Goal: Task Accomplishment & Management: Manage account settings

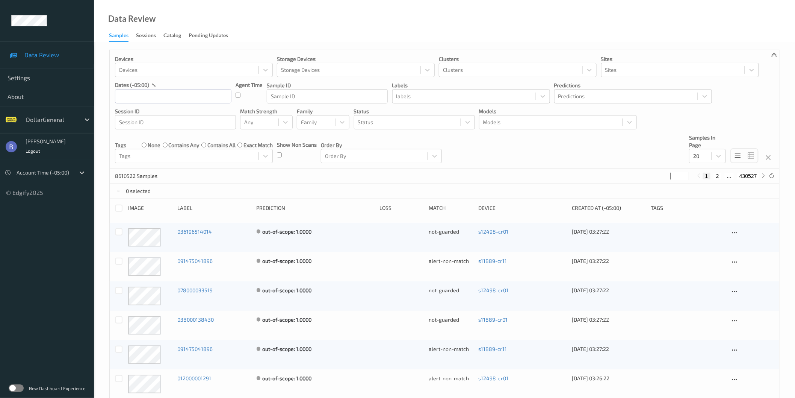
click at [13, 388] on label at bounding box center [16, 388] width 15 height 8
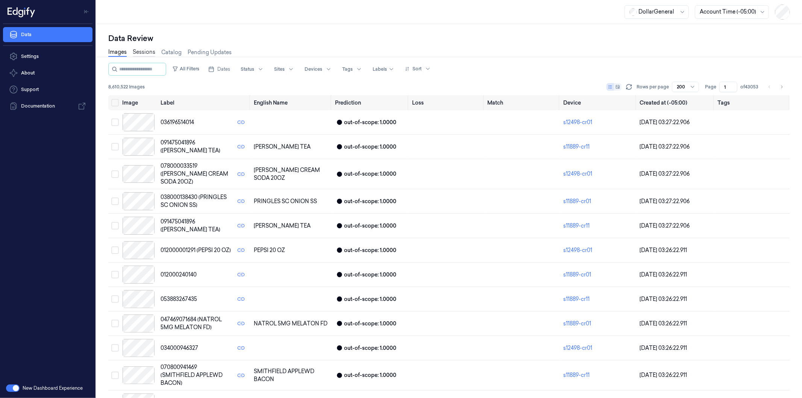
click at [145, 54] on link "Sessions" at bounding box center [144, 52] width 23 height 9
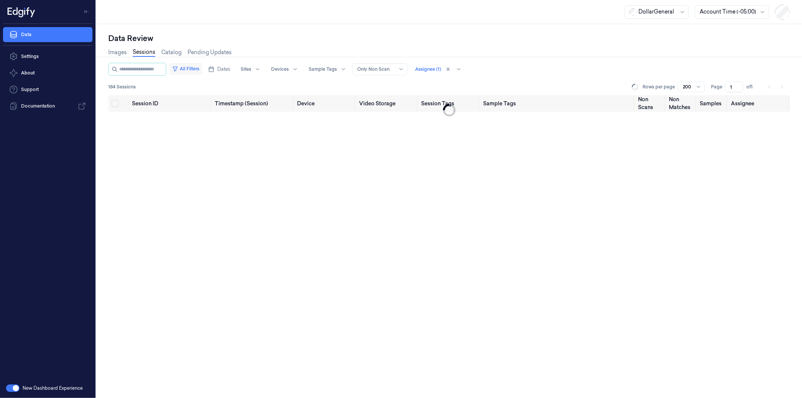
click at [191, 70] on button "All Filters" at bounding box center [185, 69] width 33 height 12
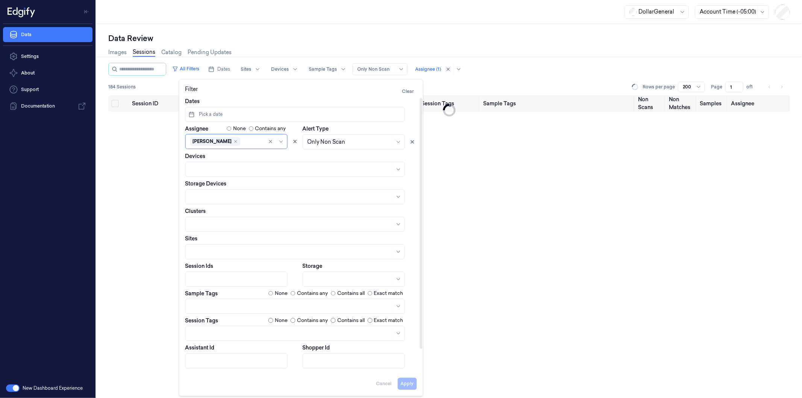
click at [226, 115] on button "Pick a date" at bounding box center [295, 114] width 220 height 15
click at [230, 201] on button "22" at bounding box center [232, 206] width 12 height 12
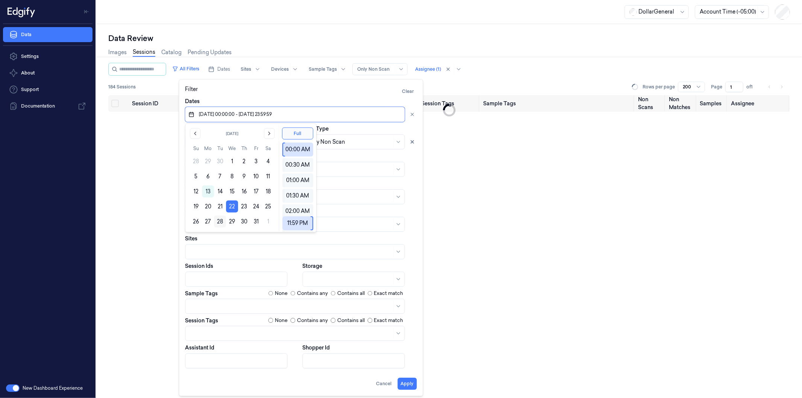
click at [221, 220] on button "28" at bounding box center [220, 221] width 12 height 12
type input "22/10/2025 00:00:00 - 28/10/2025 23:59:59"
click at [380, 129] on div "Alert Type Only Non Scan" at bounding box center [360, 137] width 114 height 24
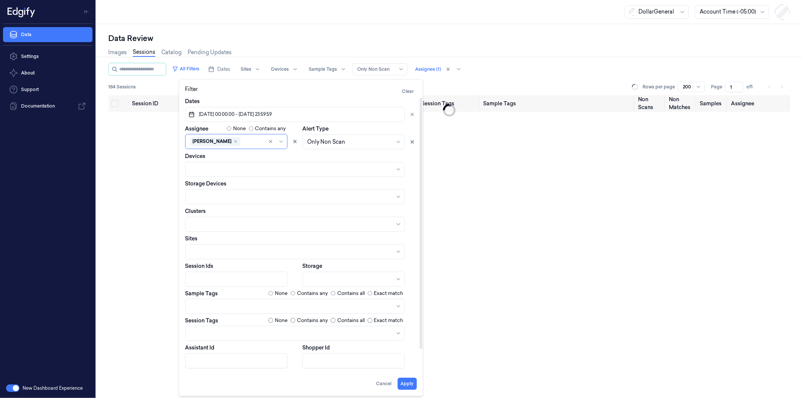
click at [228, 279] on div at bounding box center [237, 279] width 94 height 8
click at [212, 331] on div at bounding box center [291, 333] width 202 height 8
click at [197, 362] on div "scanned-for-non-scans" at bounding box center [220, 363] width 61 height 8
click at [159, 325] on div "Session ID Timestamp (Session) Device Video Storage Session Tags Sample Tags No…" at bounding box center [449, 246] width 682 height 303
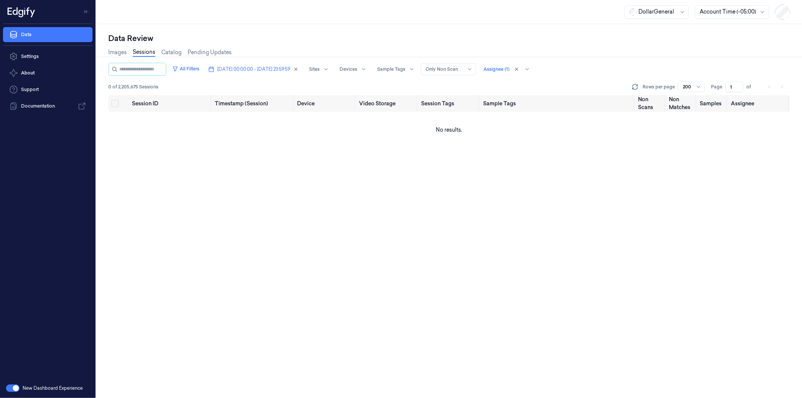
click at [701, 196] on div "Session ID Timestamp (Session) Device Video Storage Session Tags Sample Tags No…" at bounding box center [449, 246] width 682 height 303
click at [509, 67] on div at bounding box center [496, 69] width 26 height 7
click at [529, 82] on button "Unassigned" at bounding box center [541, 84] width 71 height 12
click at [528, 99] on div "[PERSON_NAME]" at bounding box center [531, 98] width 45 height 8
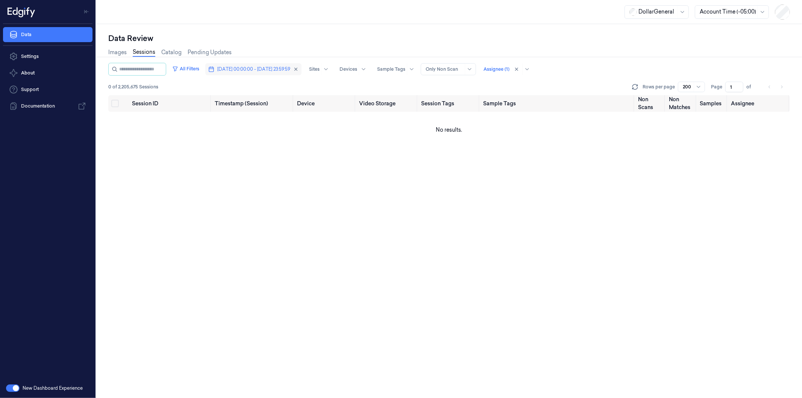
click at [246, 70] on span "22/10/2025 00:00:00 - 28/10/2025 23:59:59" at bounding box center [253, 69] width 73 height 7
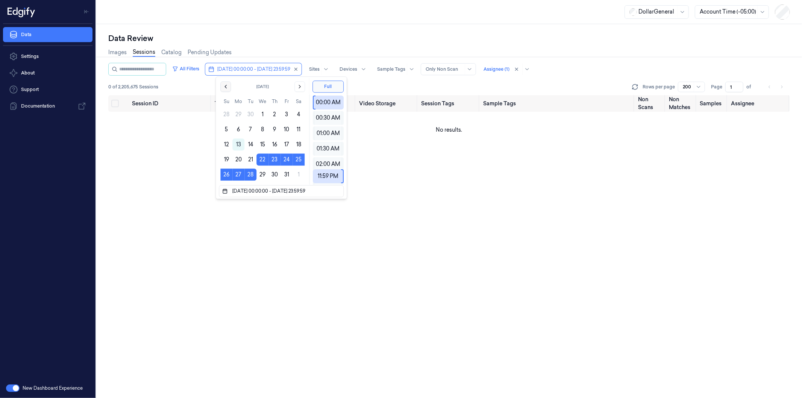
click at [226, 87] on icon "Go to the Previous Month" at bounding box center [226, 86] width 2 height 3
click at [239, 157] on button "22" at bounding box center [238, 159] width 12 height 12
click at [227, 173] on button "28" at bounding box center [226, 174] width 12 height 12
type input "22/09/2025 00:00:00 - 28/09/2025 23:59:59"
click at [390, 80] on div "All Filters 22/09/2025 00:00:00 - 28/09/2025 23:59:59 Sites Devices Sample Tags…" at bounding box center [449, 79] width 682 height 32
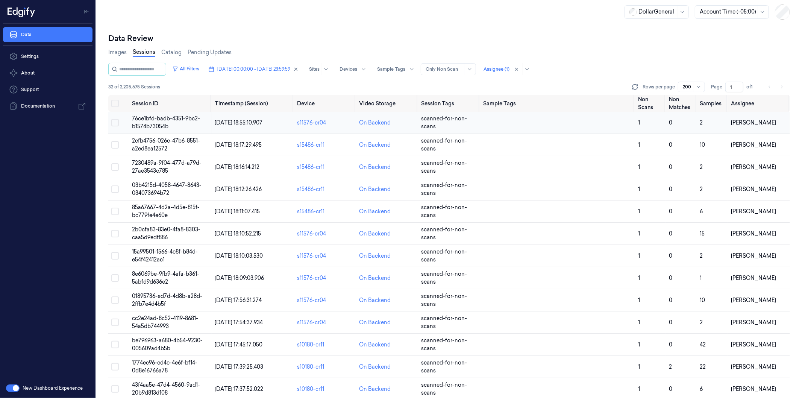
click at [141, 117] on span "76ce1bfd-badb-4351-9bc2-b1574b73054b" at bounding box center [166, 122] width 68 height 15
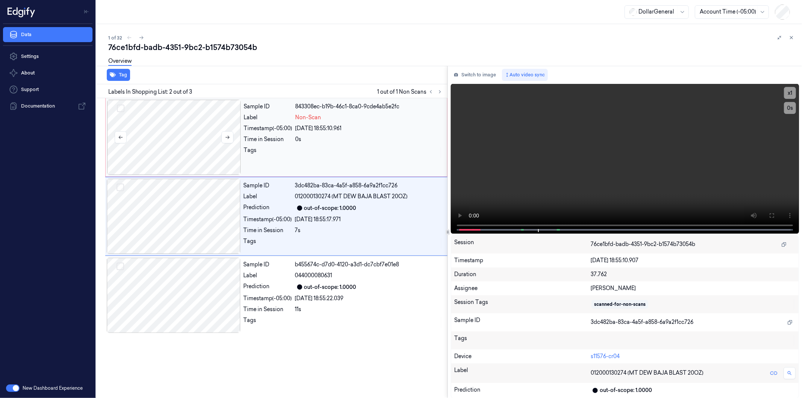
click at [201, 124] on div at bounding box center [174, 137] width 134 height 75
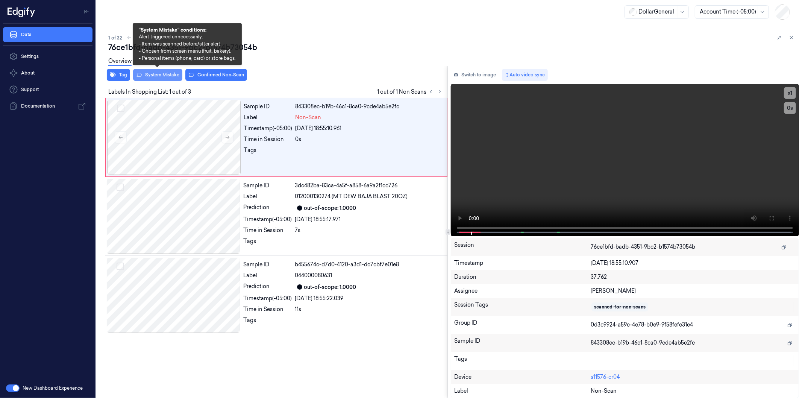
click at [160, 76] on button "System Mistake" at bounding box center [157, 75] width 49 height 12
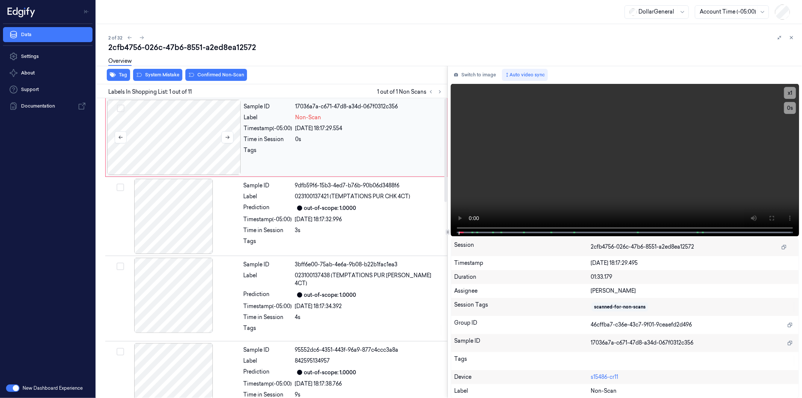
click at [168, 135] on div at bounding box center [174, 137] width 134 height 75
click at [447, 227] on div "Tag System Mistake Confirmed Non-Scan Labels In Shopping List: 1 out of 11 1 ou…" at bounding box center [447, 232] width 709 height 332
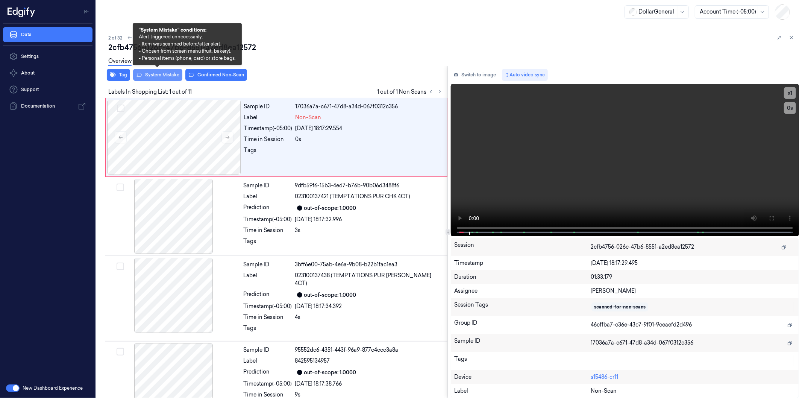
click at [156, 73] on button "System Mistake" at bounding box center [157, 75] width 49 height 12
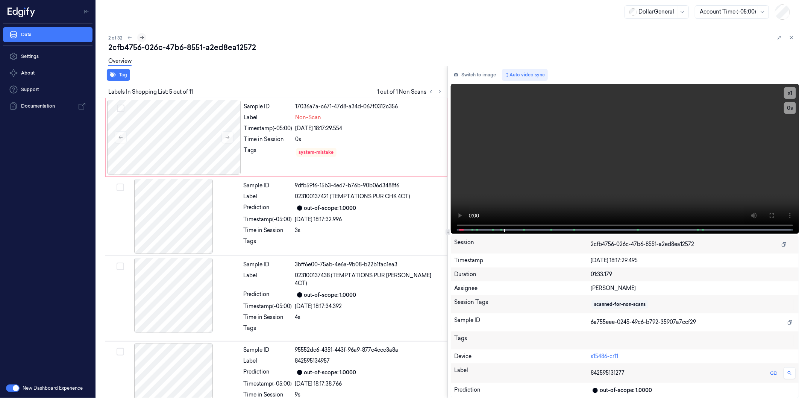
click at [141, 38] on icon at bounding box center [141, 37] width 5 height 5
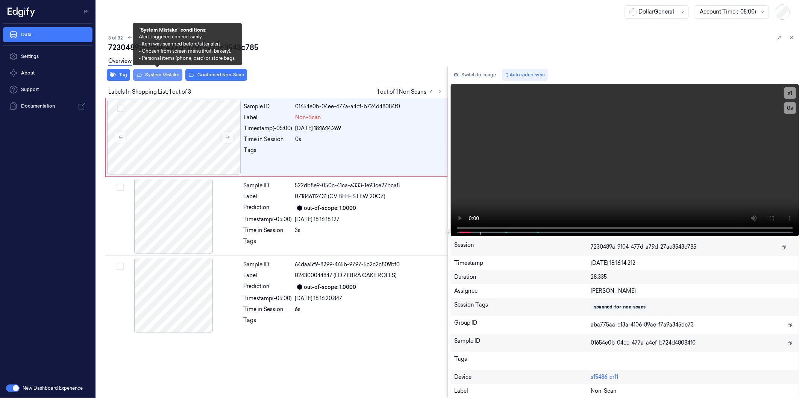
click at [153, 73] on button "System Mistake" at bounding box center [157, 75] width 49 height 12
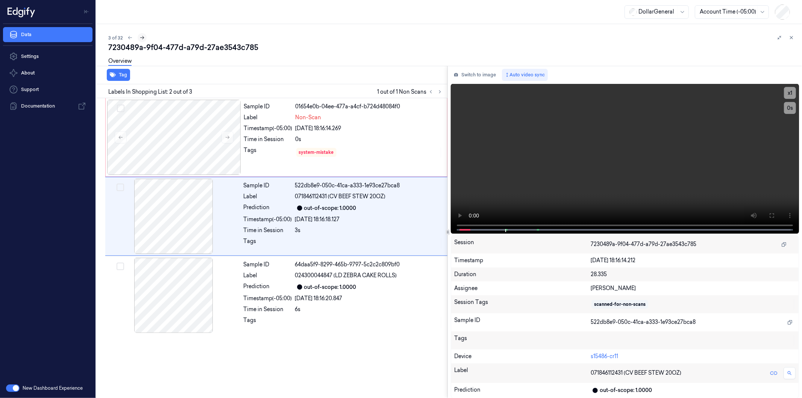
click at [140, 38] on icon at bounding box center [141, 37] width 5 height 5
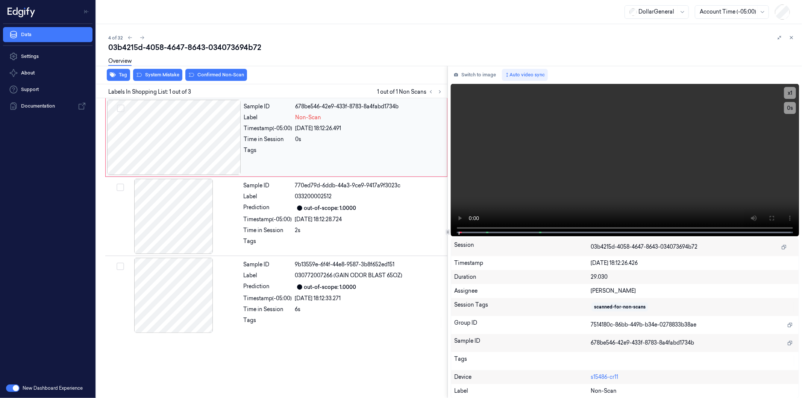
click at [195, 150] on div at bounding box center [174, 137] width 134 height 75
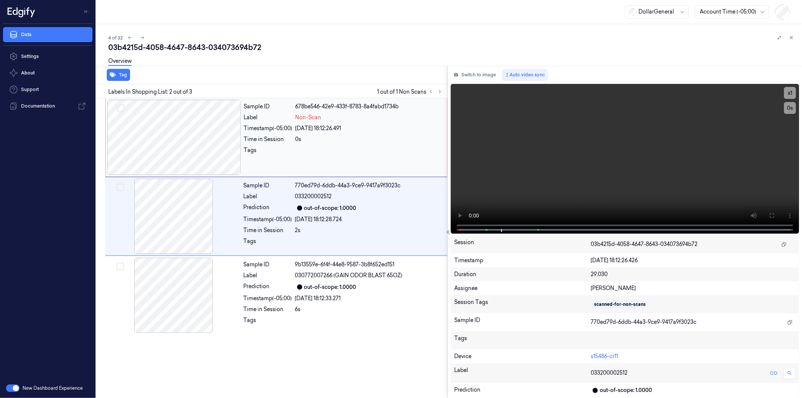
click at [212, 130] on div at bounding box center [174, 137] width 134 height 75
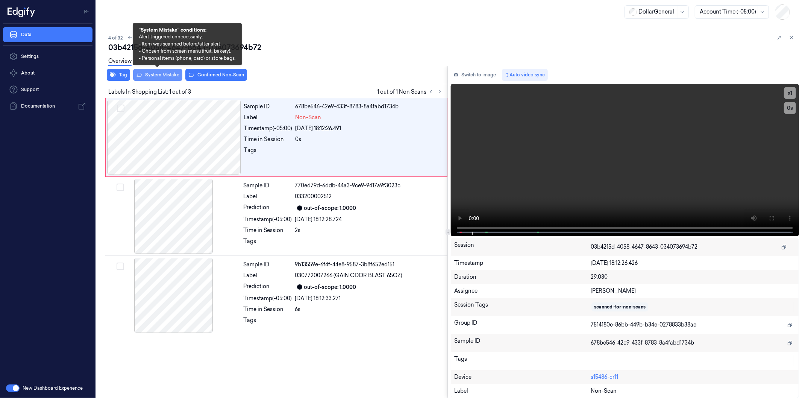
click at [147, 73] on button "System Mistake" at bounding box center [157, 75] width 49 height 12
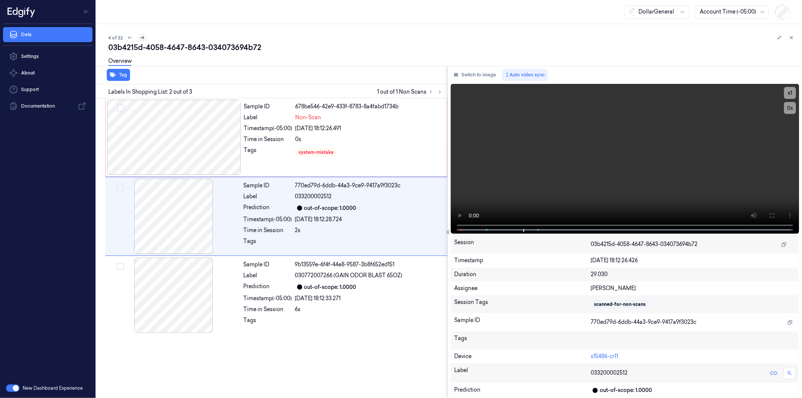
click at [142, 38] on icon at bounding box center [142, 37] width 4 height 3
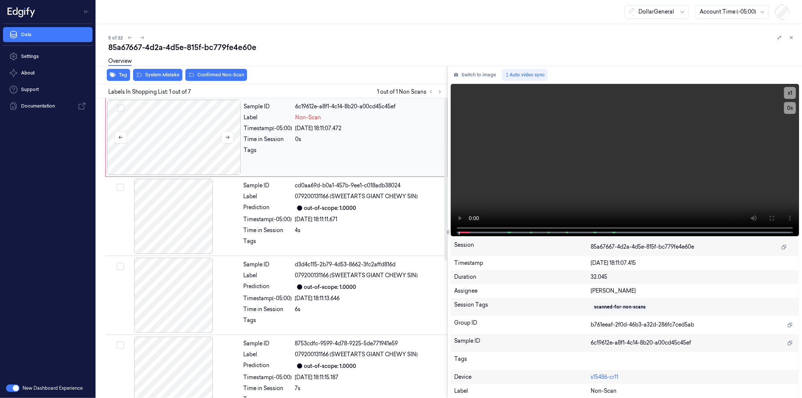
click at [182, 144] on div at bounding box center [174, 137] width 134 height 75
click at [439, 221] on div "Tag System Mistake Confirmed Non-Scan Labels In Shopping List: 1 out of 7 1 out…" at bounding box center [447, 232] width 709 height 332
click at [172, 122] on div at bounding box center [174, 137] width 134 height 75
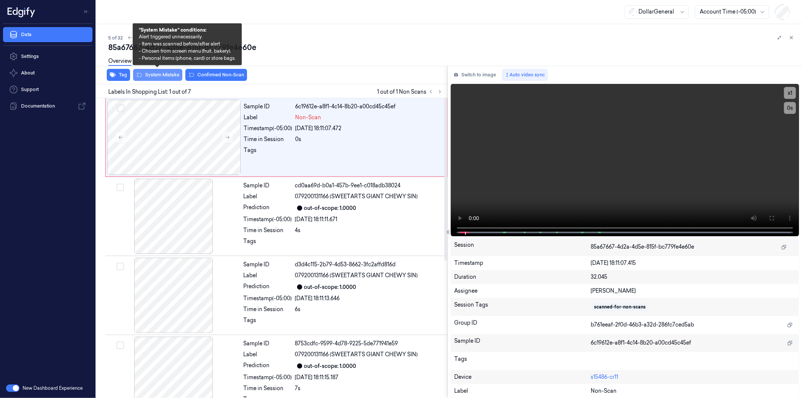
click at [163, 72] on button "System Mistake" at bounding box center [157, 75] width 49 height 12
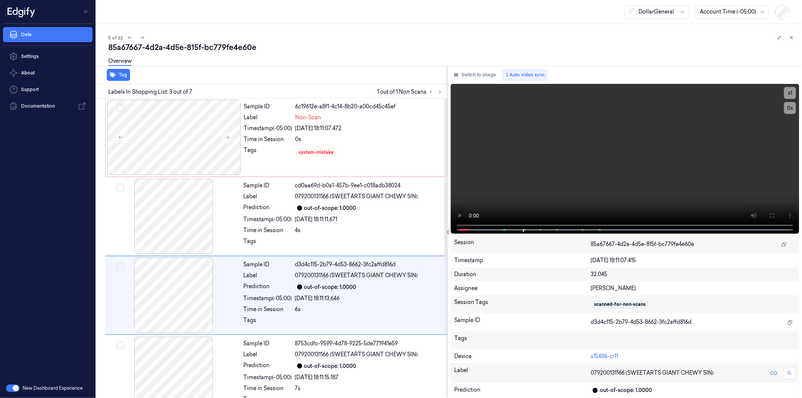
scroll to position [47, 0]
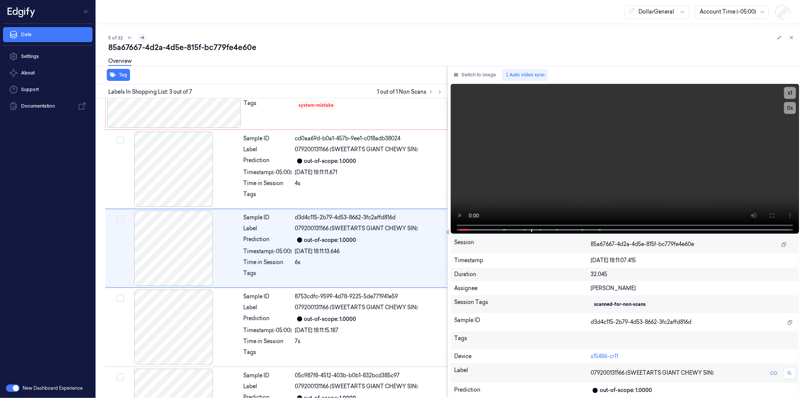
click at [141, 37] on icon at bounding box center [141, 37] width 5 height 5
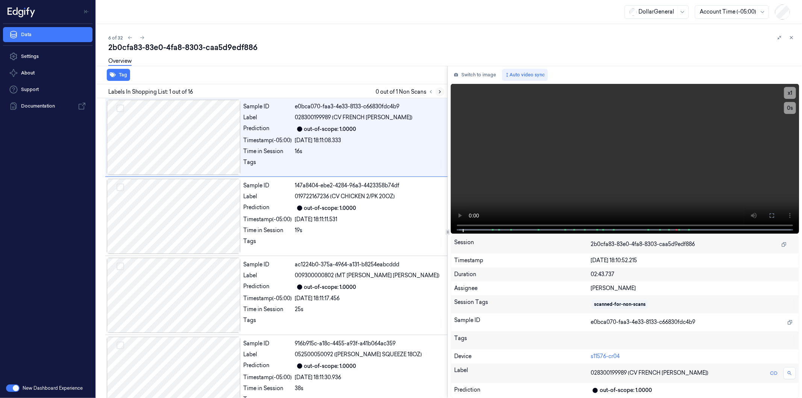
click at [439, 93] on icon at bounding box center [439, 91] width 5 height 5
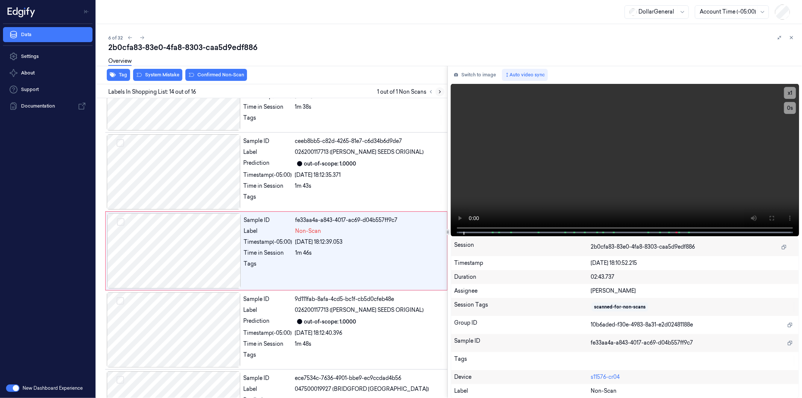
scroll to position [916, 0]
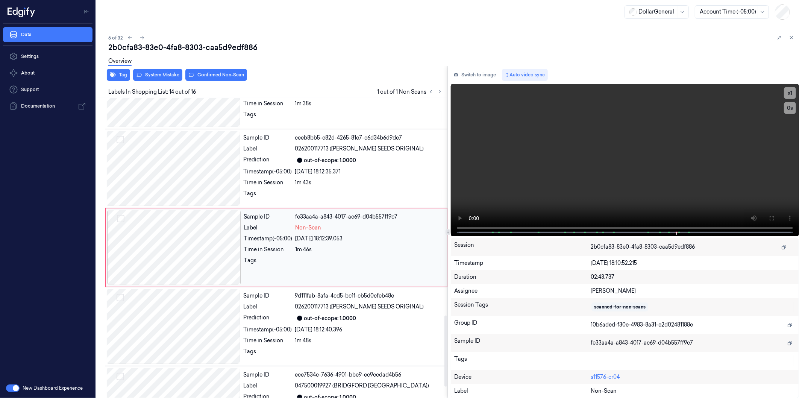
click at [170, 255] on div at bounding box center [174, 247] width 134 height 75
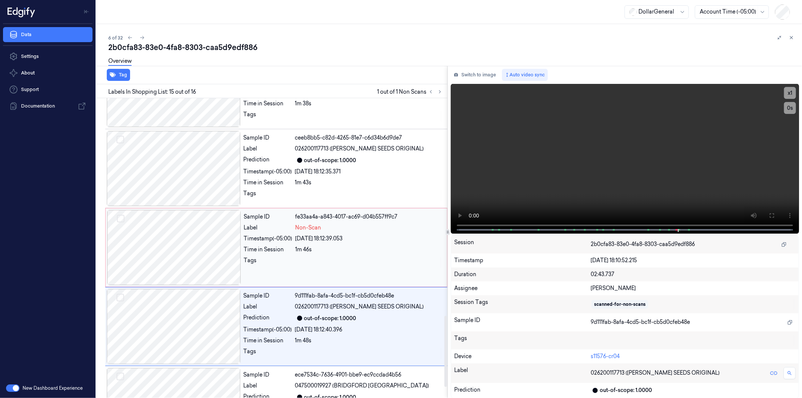
scroll to position [966, 0]
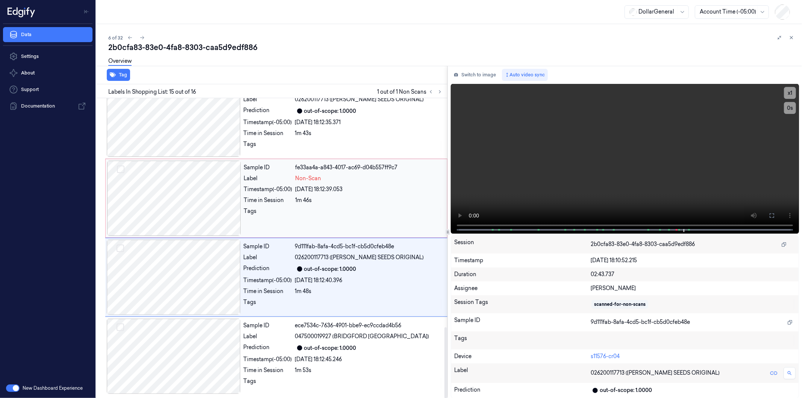
click at [171, 185] on div at bounding box center [174, 198] width 134 height 75
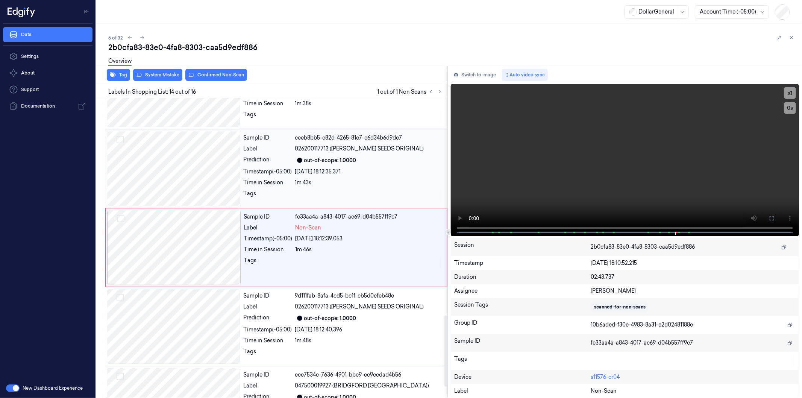
click at [177, 162] on div at bounding box center [174, 168] width 134 height 75
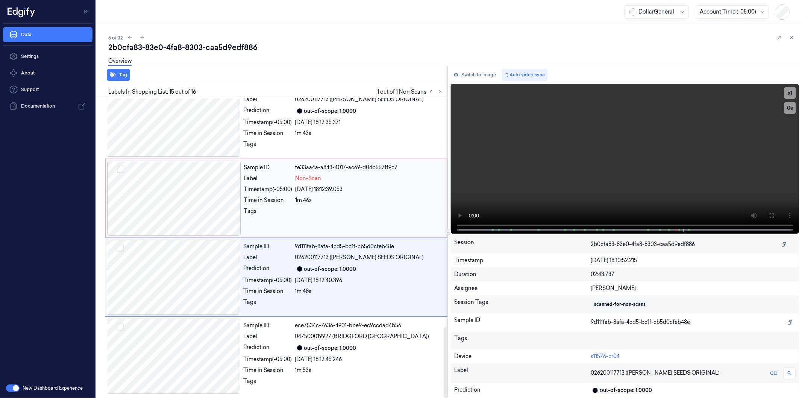
click at [183, 196] on div at bounding box center [174, 198] width 134 height 75
click at [122, 169] on button "Select row" at bounding box center [121, 169] width 8 height 8
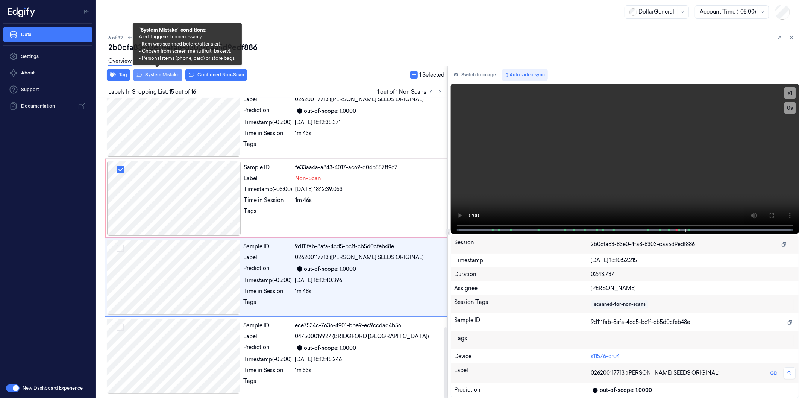
click at [163, 76] on button "System Mistake" at bounding box center [157, 75] width 49 height 12
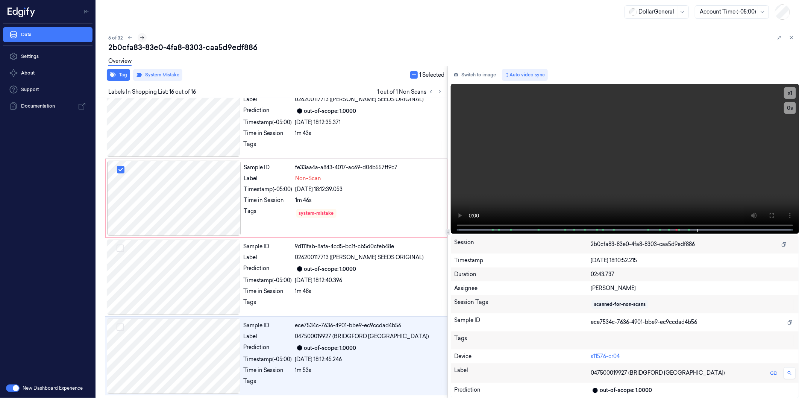
click at [141, 38] on icon at bounding box center [142, 37] width 4 height 3
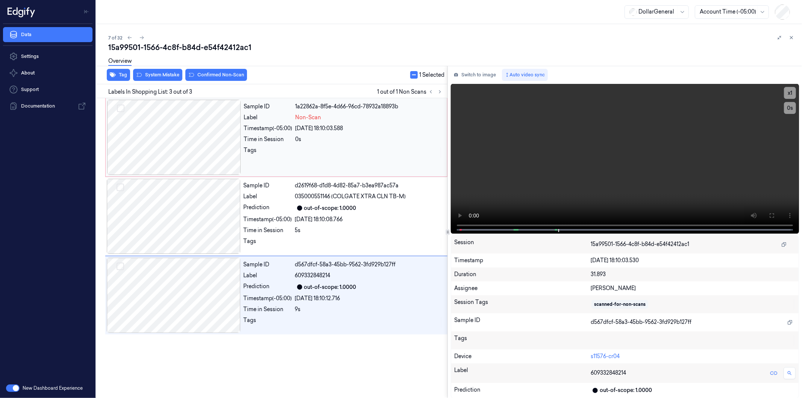
click at [171, 130] on div at bounding box center [174, 137] width 134 height 75
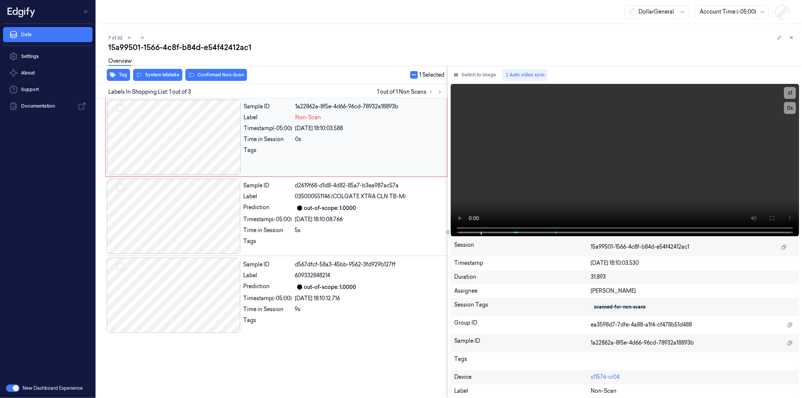
click at [186, 124] on div at bounding box center [174, 137] width 134 height 75
click at [156, 71] on div "Overview" at bounding box center [452, 62] width 688 height 19
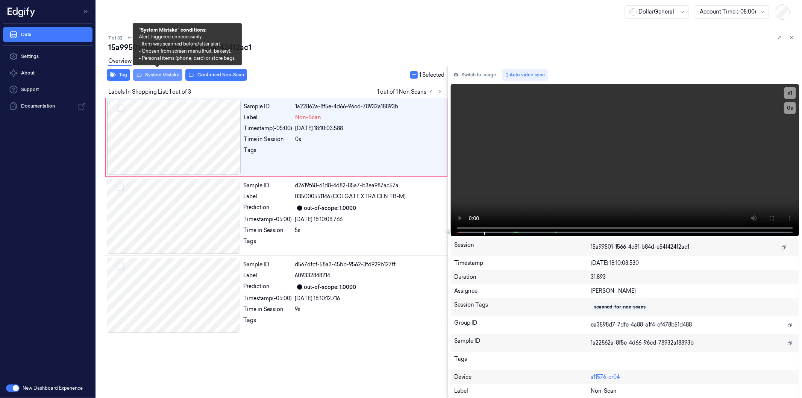
click at [158, 74] on button "System Mistake" at bounding box center [157, 75] width 49 height 12
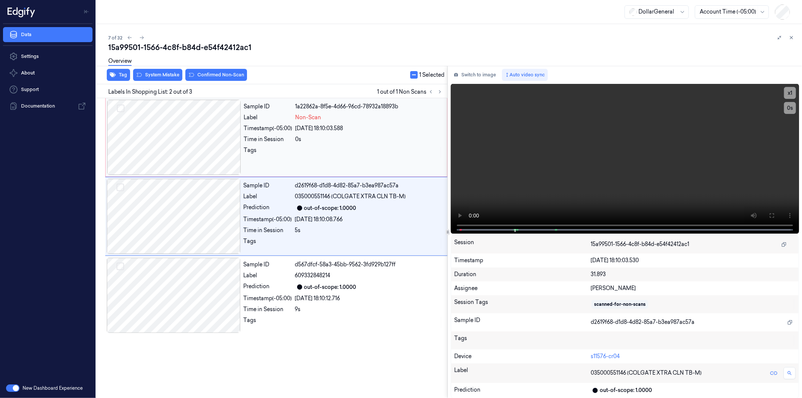
click at [173, 141] on div at bounding box center [174, 137] width 134 height 75
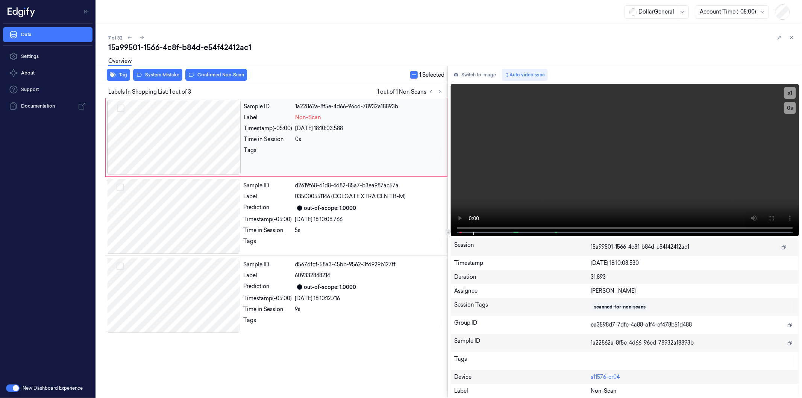
click at [173, 137] on div at bounding box center [174, 137] width 134 height 75
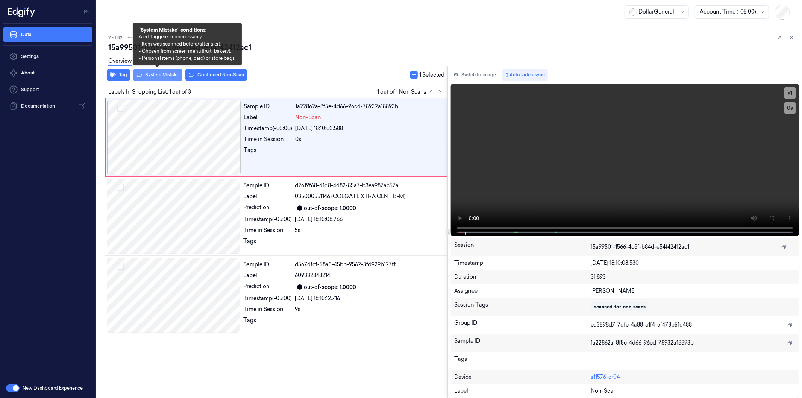
click at [152, 79] on button "System Mistake" at bounding box center [157, 75] width 49 height 12
click at [143, 74] on button "System Mistake" at bounding box center [157, 75] width 49 height 12
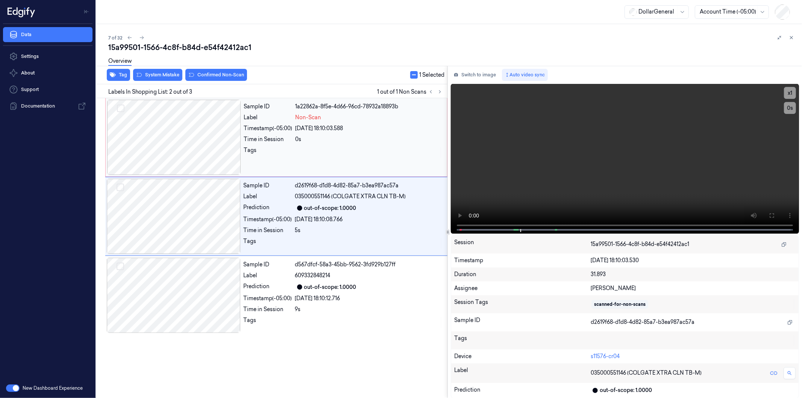
click at [121, 108] on button "Select row" at bounding box center [121, 109] width 8 height 8
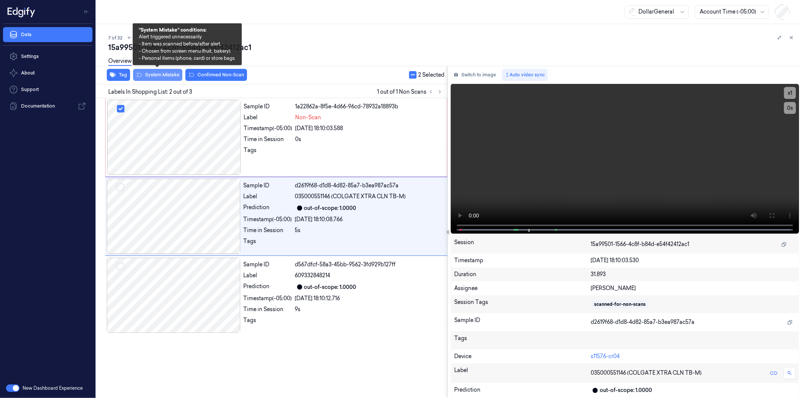
click at [164, 72] on button "System Mistake" at bounding box center [157, 75] width 49 height 12
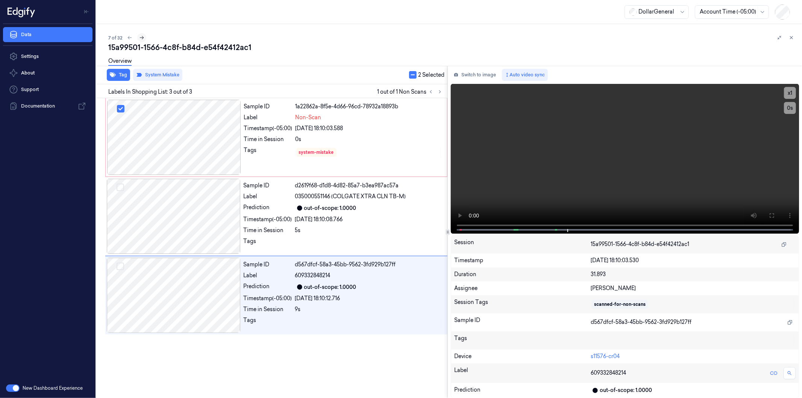
click at [141, 37] on icon at bounding box center [141, 37] width 5 height 5
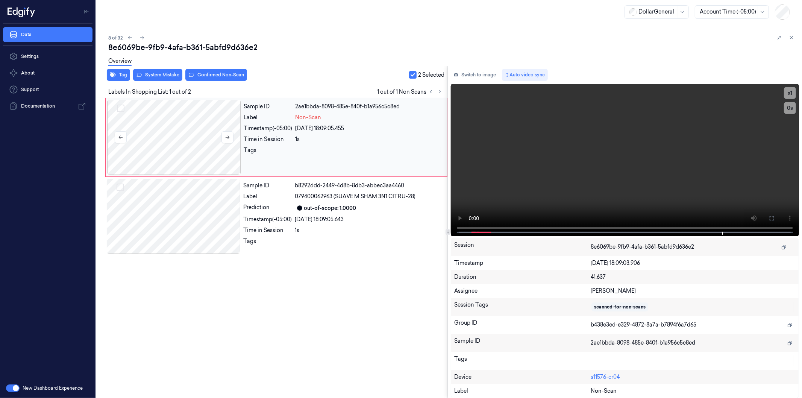
click at [203, 126] on div at bounding box center [174, 137] width 134 height 75
click at [172, 129] on div at bounding box center [174, 137] width 134 height 75
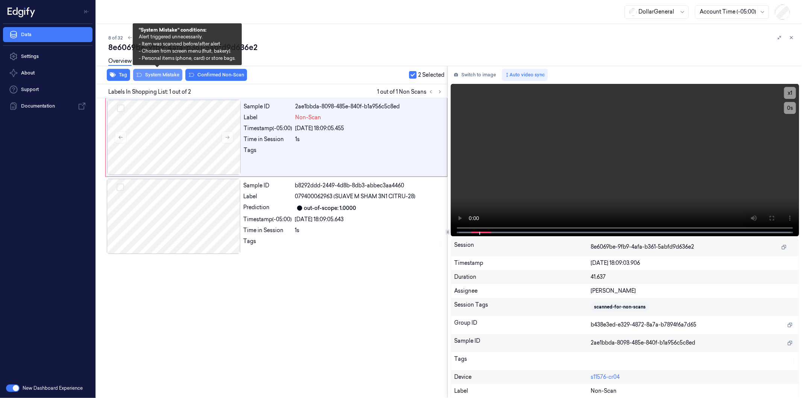
click at [158, 76] on button "System Mistake" at bounding box center [157, 75] width 49 height 12
click at [145, 73] on button "System Mistake" at bounding box center [157, 75] width 49 height 12
click at [152, 75] on button "System Mistake" at bounding box center [157, 75] width 49 height 12
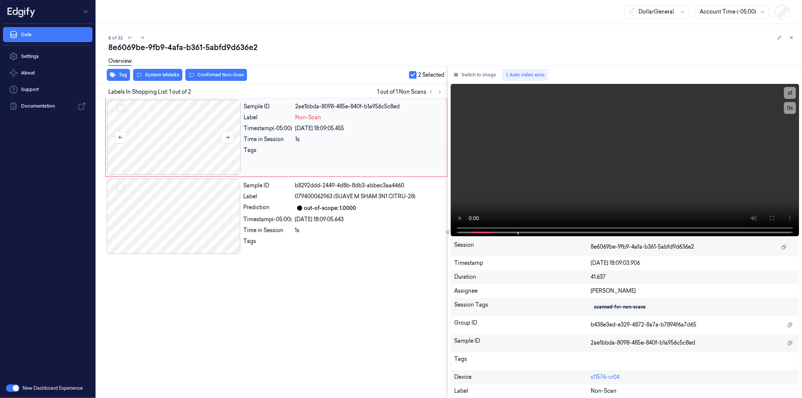
click at [157, 119] on div at bounding box center [174, 137] width 134 height 75
click at [122, 110] on button "Select row" at bounding box center [121, 109] width 8 height 8
click at [173, 66] on div at bounding box center [447, 66] width 709 height 0
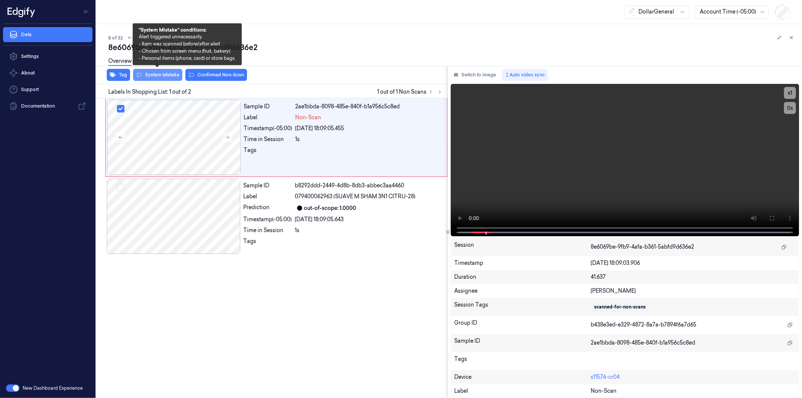
click at [164, 74] on button "System Mistake" at bounding box center [157, 75] width 49 height 12
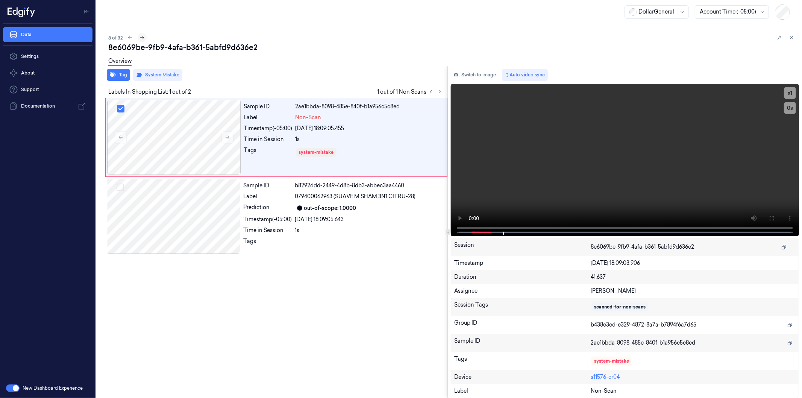
click at [143, 38] on icon at bounding box center [142, 37] width 4 height 3
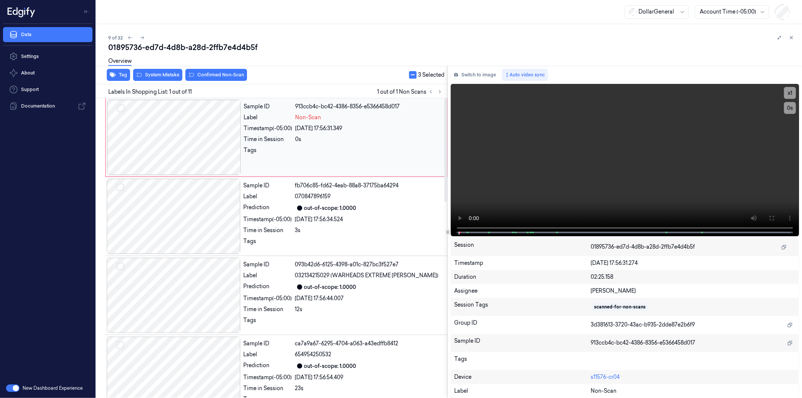
click at [180, 132] on div at bounding box center [174, 137] width 134 height 75
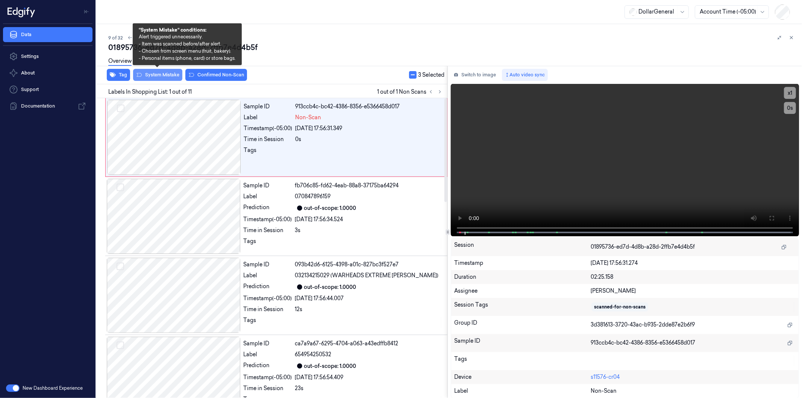
click at [161, 77] on button "System Mistake" at bounding box center [157, 75] width 49 height 12
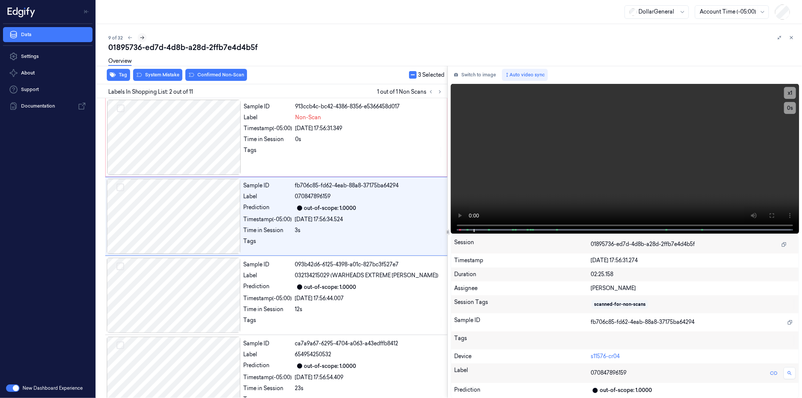
click at [142, 37] on icon at bounding box center [141, 37] width 5 height 5
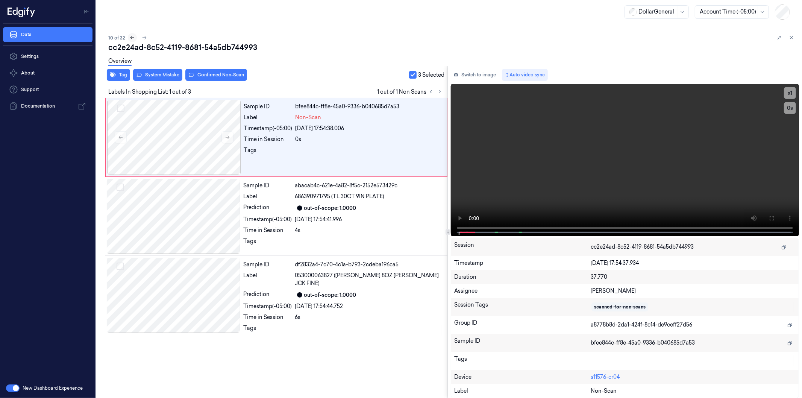
click at [131, 37] on icon at bounding box center [132, 37] width 5 height 5
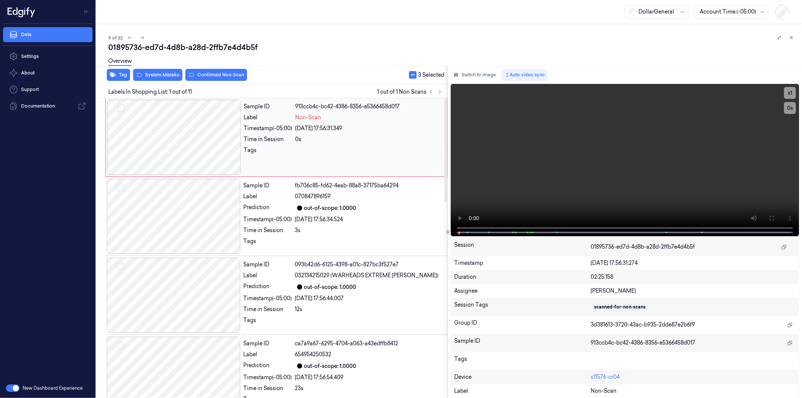
click at [173, 108] on div at bounding box center [174, 137] width 134 height 75
click at [154, 71] on div "Overview" at bounding box center [452, 62] width 688 height 19
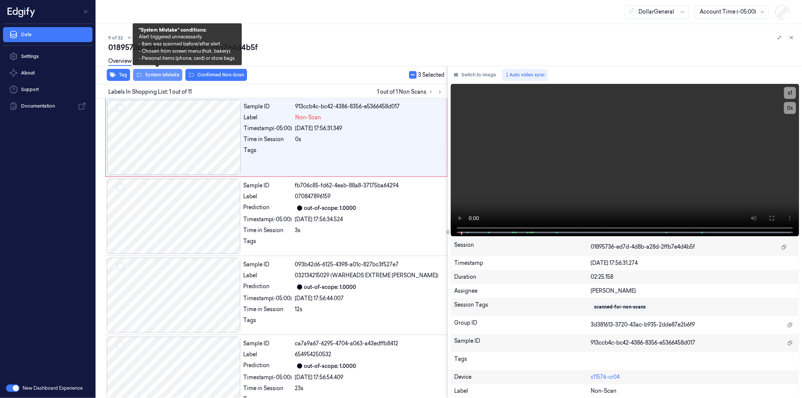
click at [145, 75] on button "System Mistake" at bounding box center [157, 75] width 49 height 12
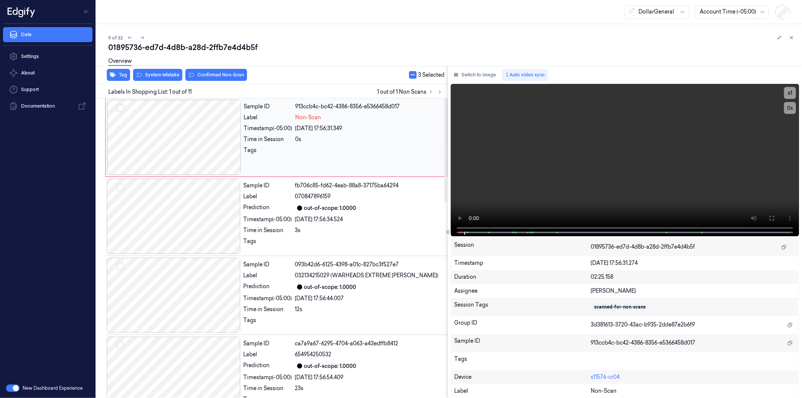
drag, startPoint x: 119, startPoint y: 108, endPoint x: 126, endPoint y: 105, distance: 7.6
click at [121, 108] on button "Select row" at bounding box center [121, 109] width 8 height 8
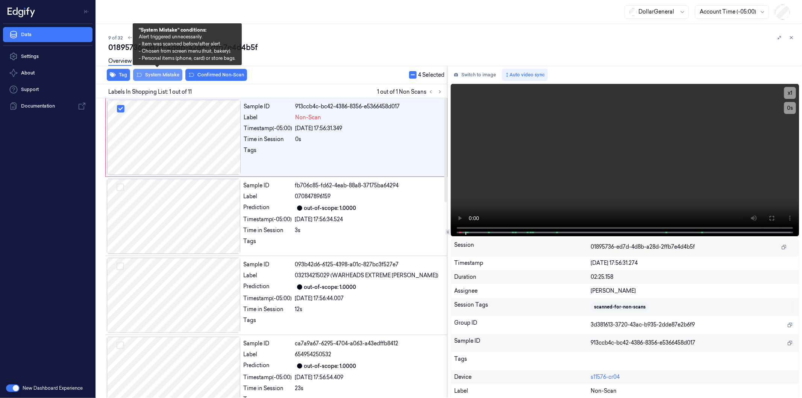
click at [147, 74] on button "System Mistake" at bounding box center [157, 75] width 49 height 12
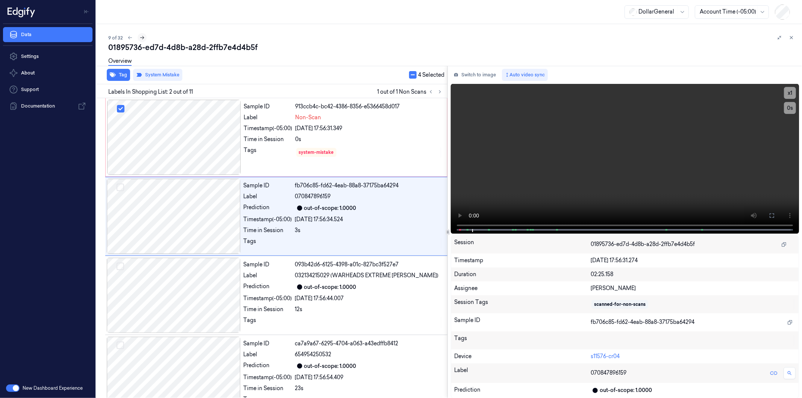
click at [144, 35] on icon at bounding box center [141, 37] width 5 height 5
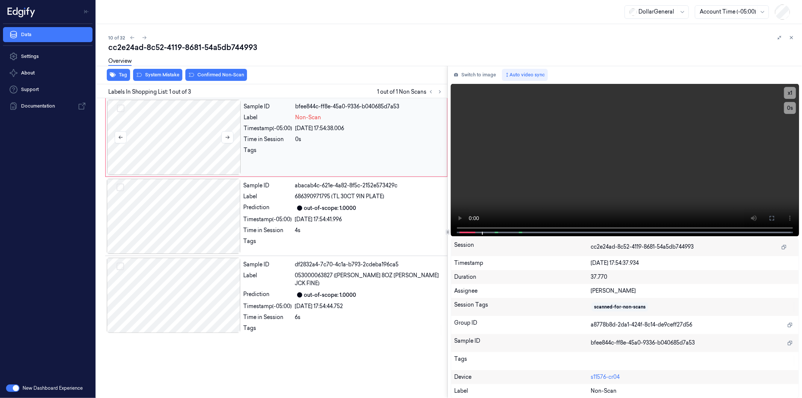
click at [159, 135] on div at bounding box center [174, 137] width 134 height 75
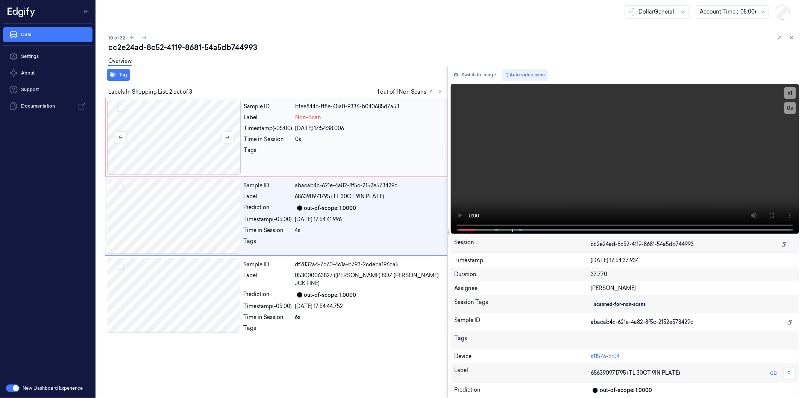
click at [196, 135] on div at bounding box center [174, 137] width 134 height 75
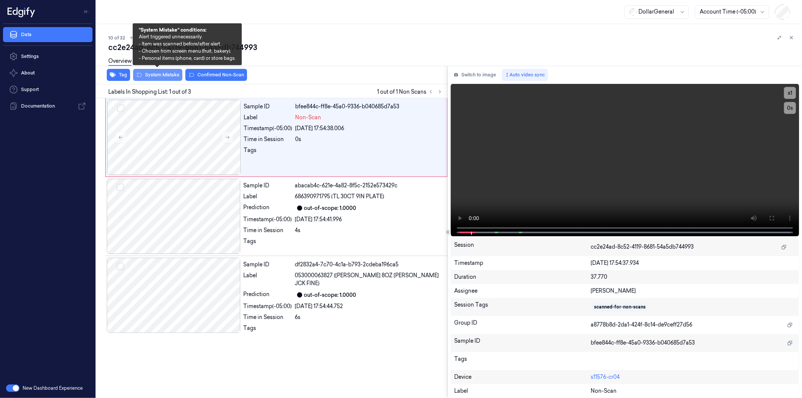
click at [150, 76] on button "System Mistake" at bounding box center [157, 75] width 49 height 12
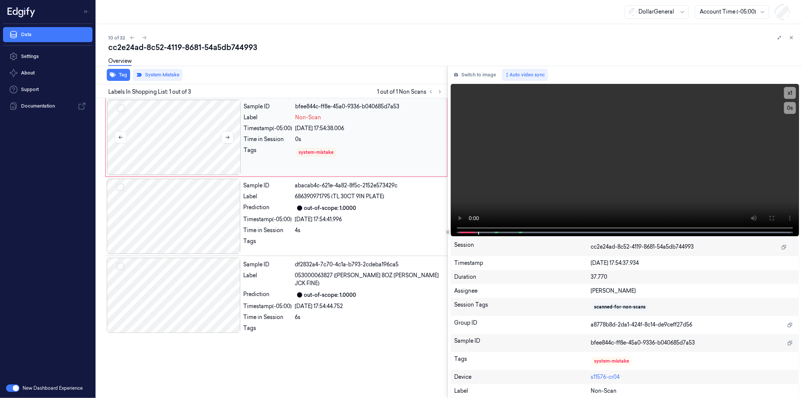
click at [121, 108] on button "Select row" at bounding box center [121, 109] width 8 height 8
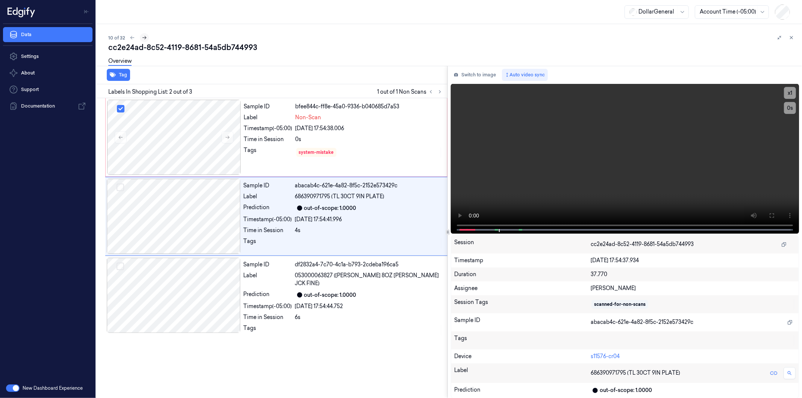
click at [145, 36] on icon at bounding box center [144, 37] width 5 height 5
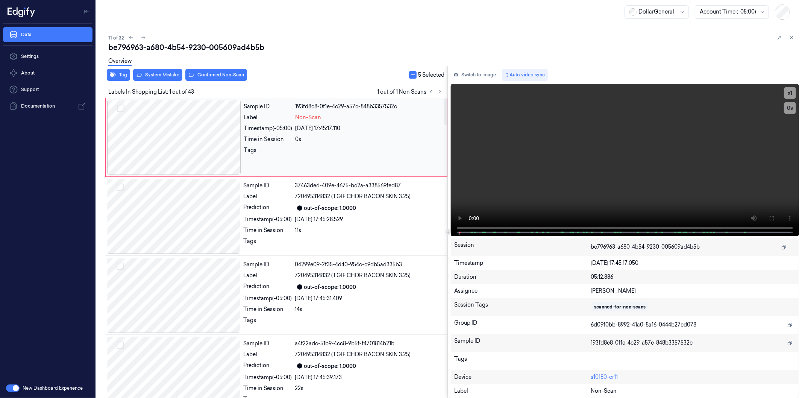
click at [179, 126] on div at bounding box center [174, 137] width 134 height 75
click at [193, 130] on div at bounding box center [174, 137] width 134 height 75
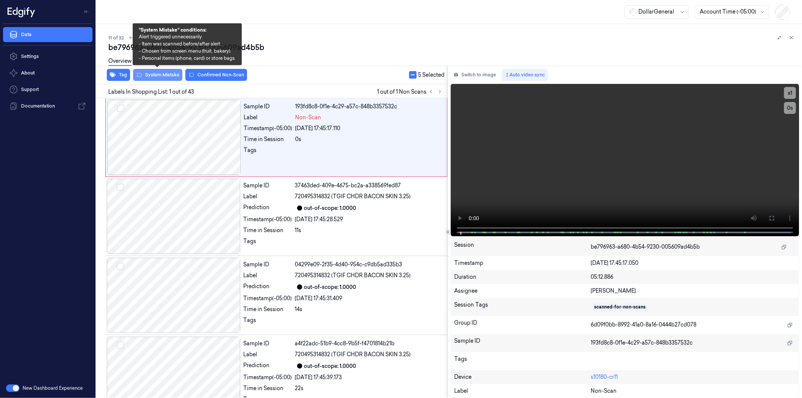
click at [161, 74] on button "System Mistake" at bounding box center [157, 75] width 49 height 12
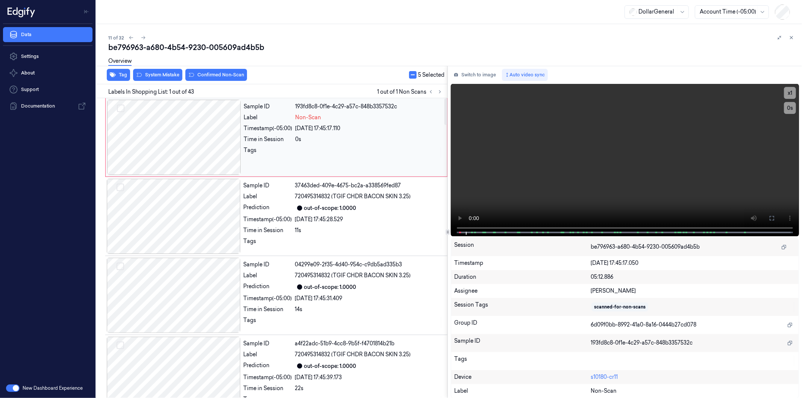
click at [120, 108] on button "Select row" at bounding box center [121, 109] width 8 height 8
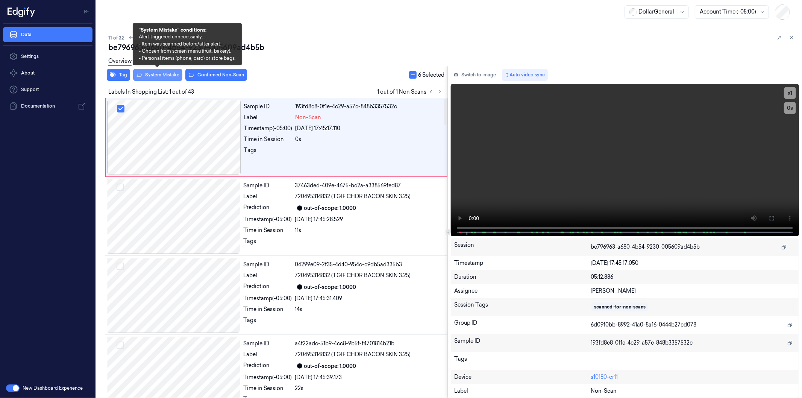
click at [166, 74] on button "System Mistake" at bounding box center [157, 75] width 49 height 12
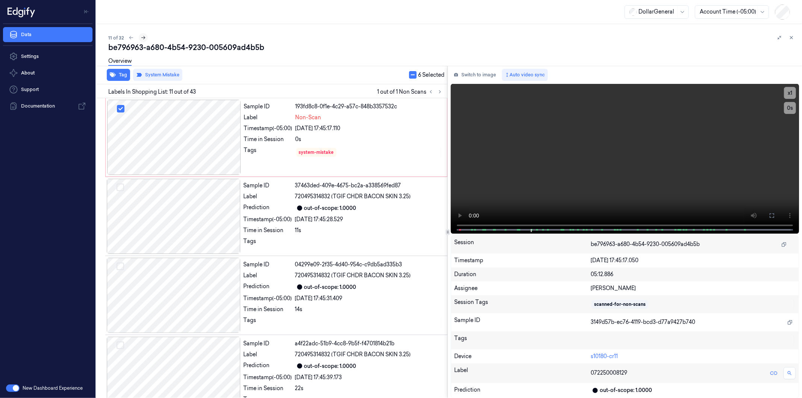
click at [144, 36] on icon at bounding box center [143, 37] width 5 height 5
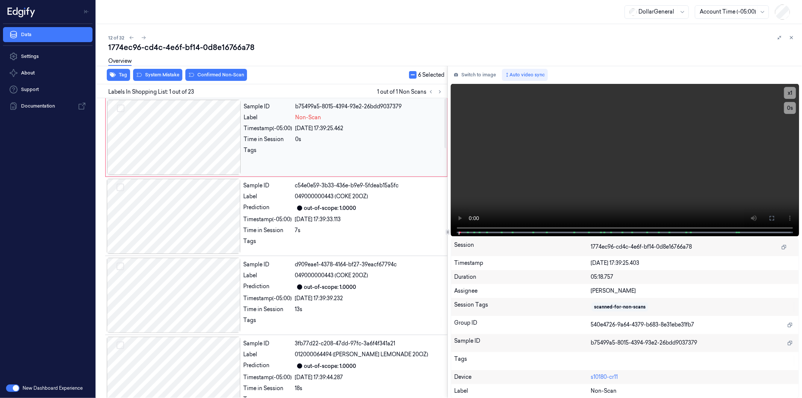
click at [164, 130] on div at bounding box center [174, 137] width 134 height 75
click at [198, 133] on div at bounding box center [174, 137] width 134 height 75
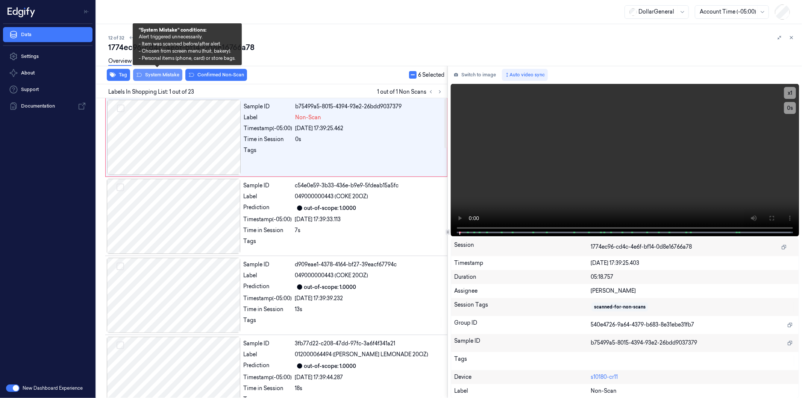
click at [158, 72] on button "System Mistake" at bounding box center [157, 75] width 49 height 12
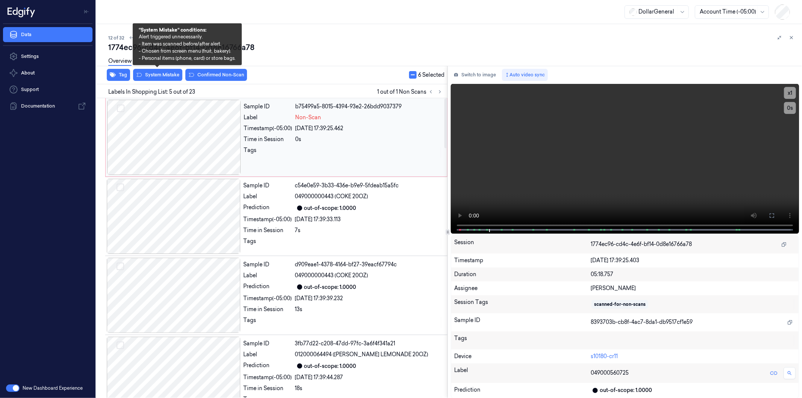
click at [178, 121] on div at bounding box center [174, 137] width 134 height 75
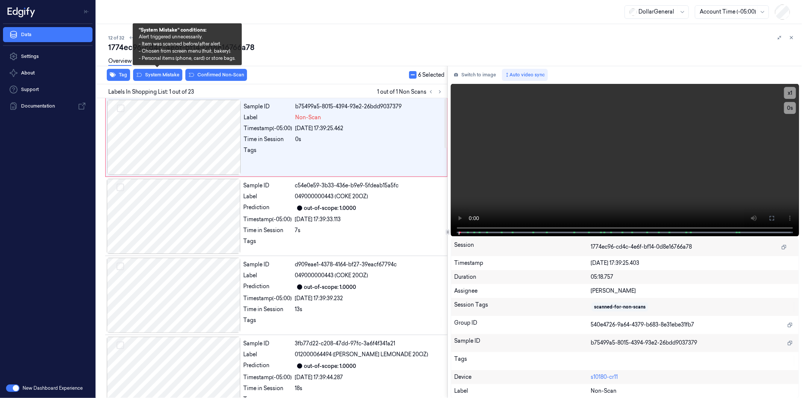
click at [151, 70] on div "Overview" at bounding box center [452, 62] width 688 height 19
click at [155, 74] on button "System Mistake" at bounding box center [157, 75] width 49 height 12
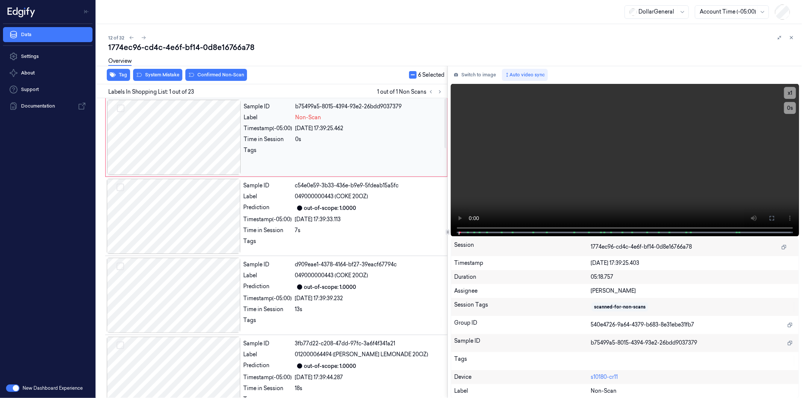
click at [121, 108] on button "Select row" at bounding box center [121, 109] width 8 height 8
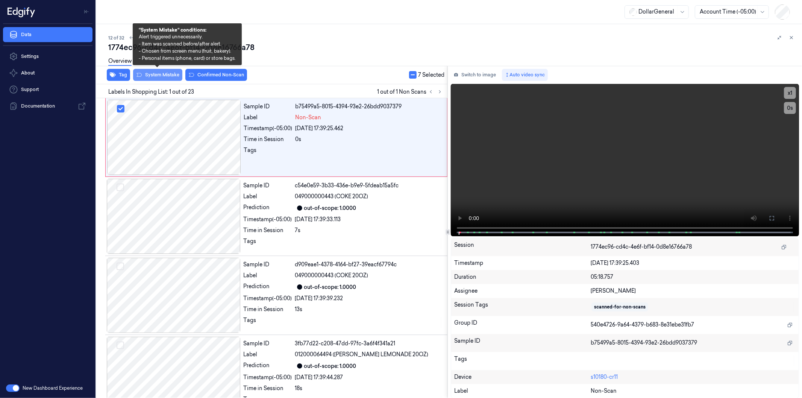
click at [164, 72] on button "System Mistake" at bounding box center [157, 75] width 49 height 12
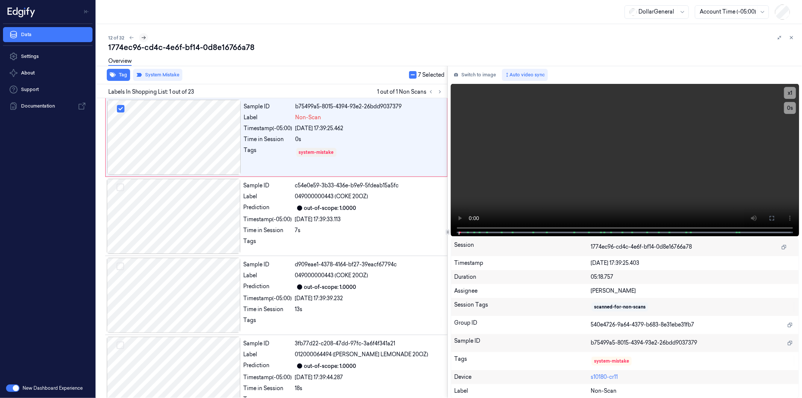
click at [145, 38] on icon at bounding box center [143, 37] width 5 height 5
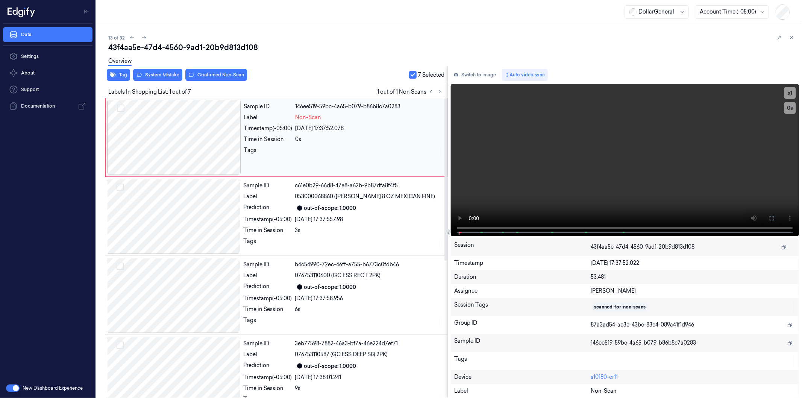
click at [172, 134] on div at bounding box center [174, 137] width 134 height 75
click at [202, 134] on div at bounding box center [174, 137] width 134 height 75
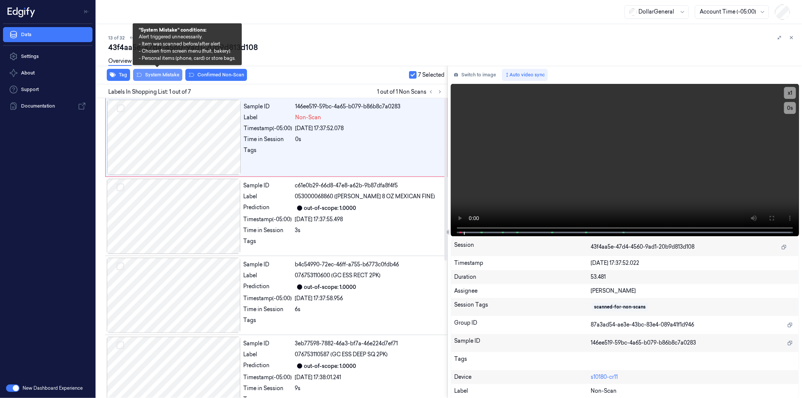
click at [148, 73] on button "System Mistake" at bounding box center [157, 75] width 49 height 12
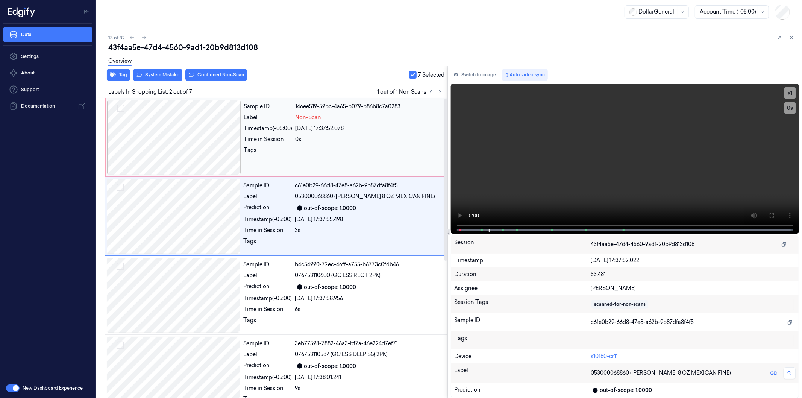
click at [173, 144] on div at bounding box center [174, 137] width 134 height 75
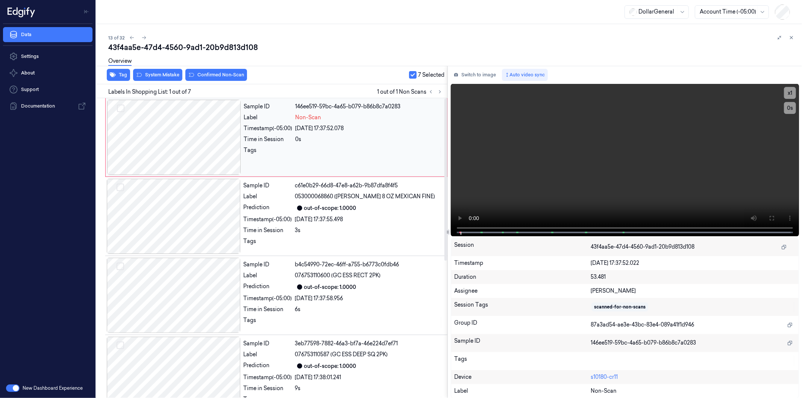
click at [122, 106] on button "Select row" at bounding box center [121, 109] width 8 height 8
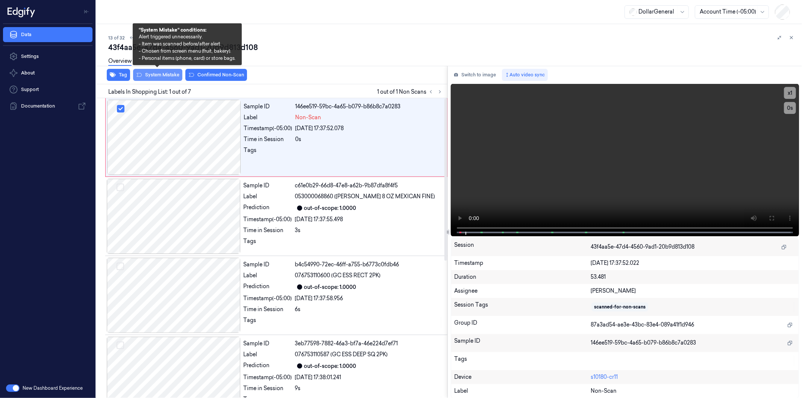
click at [165, 77] on button "System Mistake" at bounding box center [157, 75] width 49 height 12
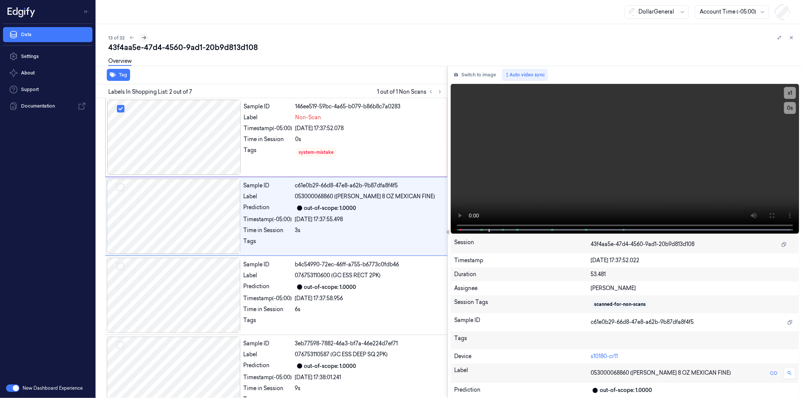
click at [143, 36] on icon at bounding box center [143, 37] width 5 height 5
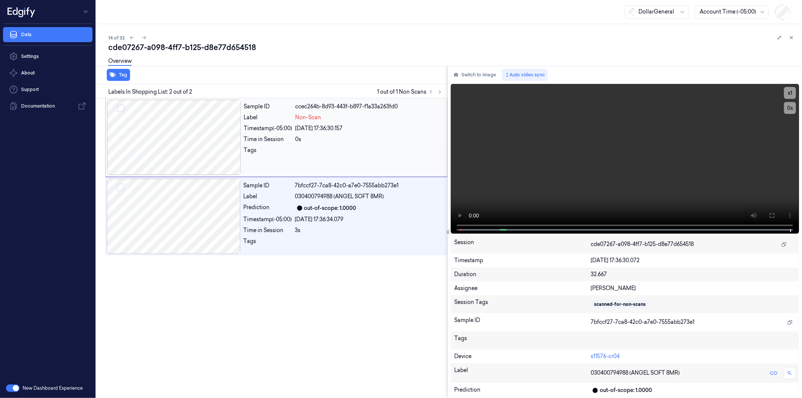
click at [168, 137] on div at bounding box center [174, 137] width 134 height 75
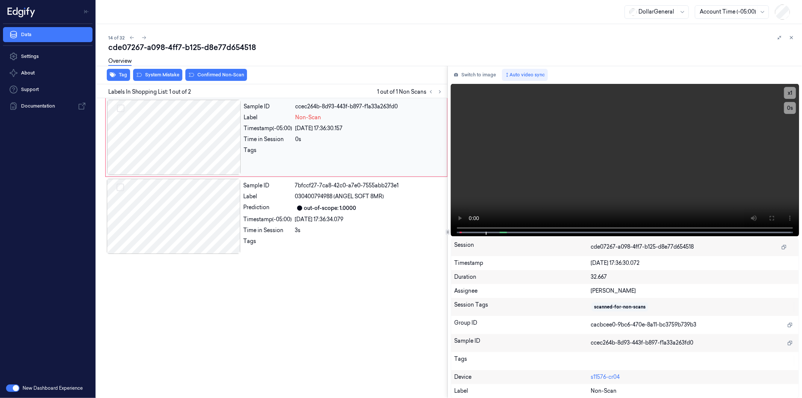
click at [189, 132] on div at bounding box center [174, 137] width 134 height 75
click at [122, 108] on button "Select row" at bounding box center [121, 109] width 8 height 8
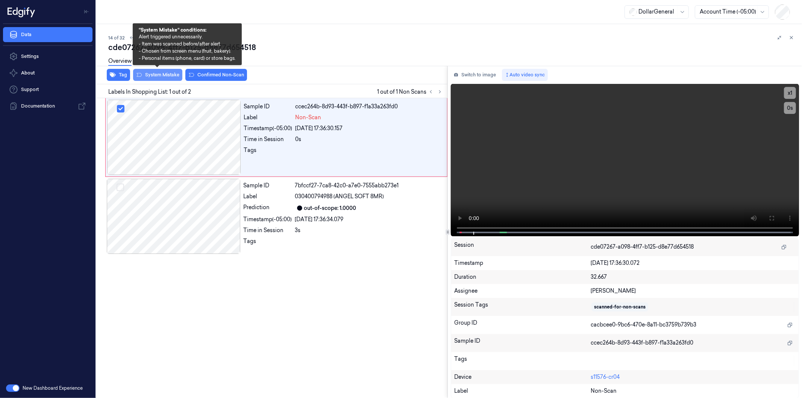
click at [155, 74] on button "System Mistake" at bounding box center [157, 75] width 49 height 12
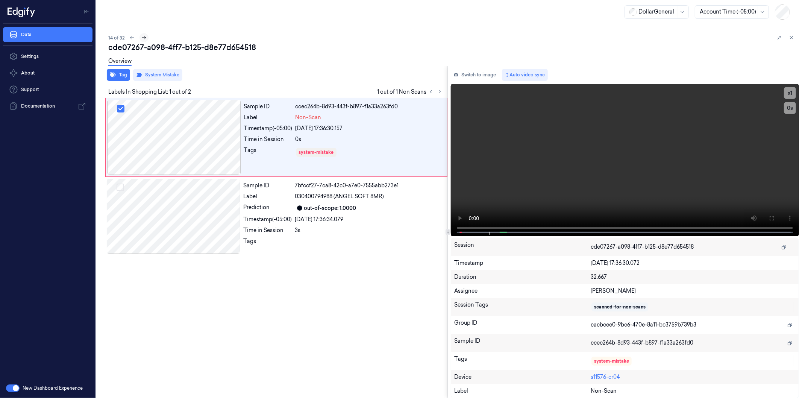
click at [144, 38] on icon at bounding box center [144, 37] width 4 height 3
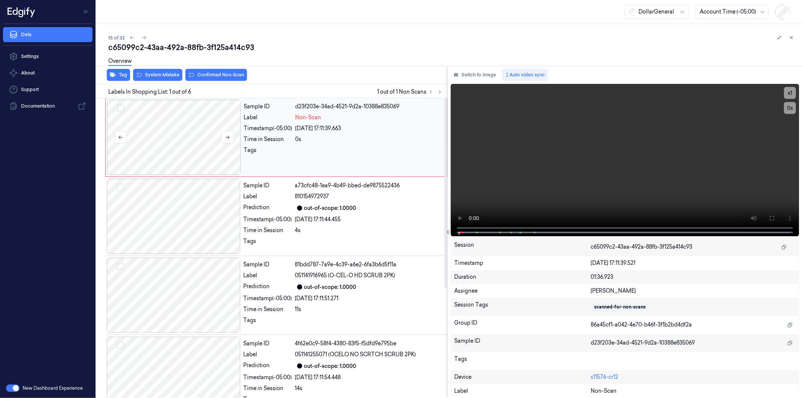
click at [173, 125] on div at bounding box center [174, 137] width 134 height 75
click at [120, 108] on button "Select row" at bounding box center [121, 109] width 8 height 8
click at [158, 74] on div "Tag System Mistake Confirmed Non-Scan" at bounding box center [270, 75] width 354 height 18
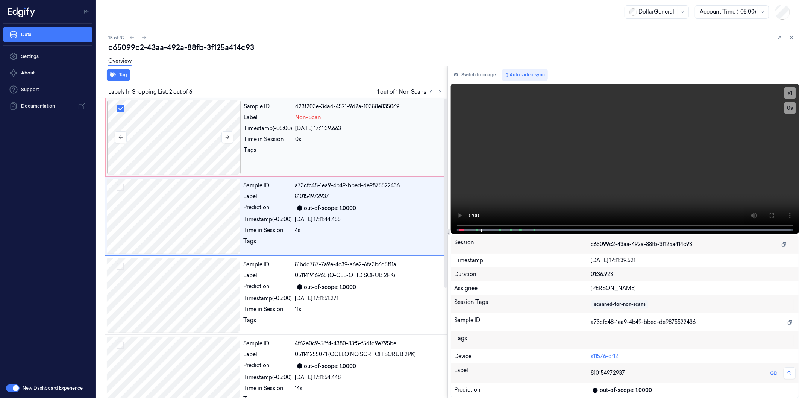
click at [162, 137] on div at bounding box center [174, 137] width 134 height 75
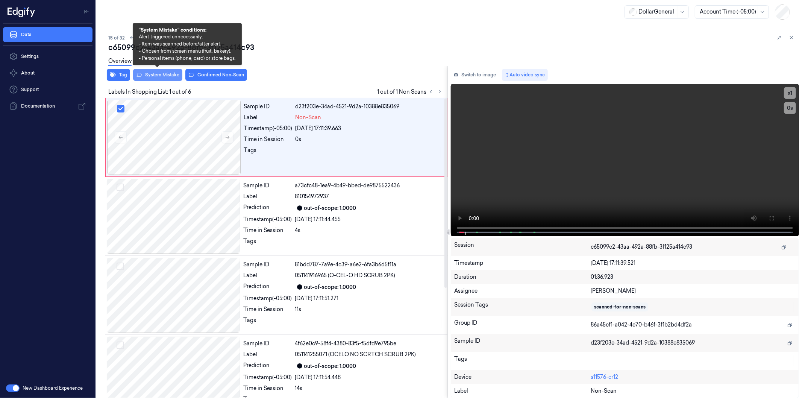
click at [157, 76] on button "System Mistake" at bounding box center [157, 75] width 49 height 12
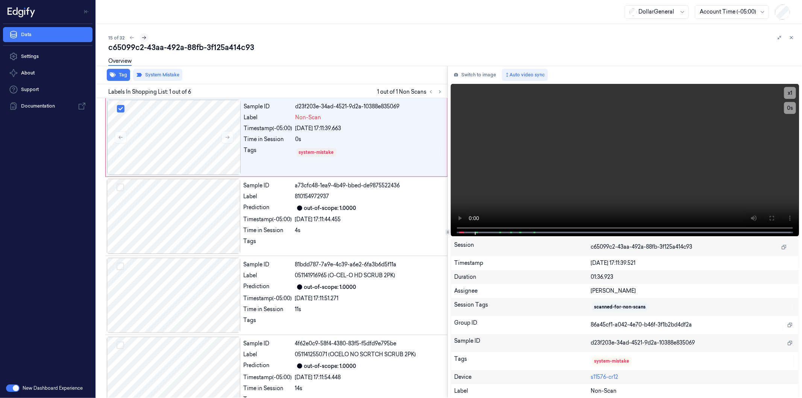
click at [144, 38] on icon at bounding box center [144, 37] width 4 height 3
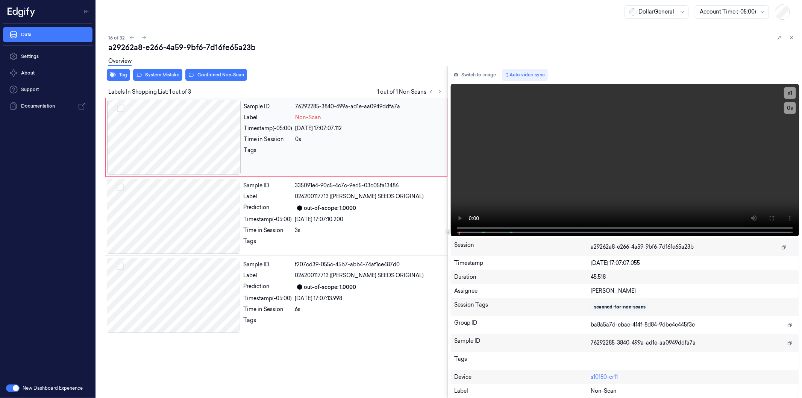
click at [197, 144] on div at bounding box center [174, 137] width 134 height 75
click at [435, 230] on div "3s" at bounding box center [369, 230] width 148 height 8
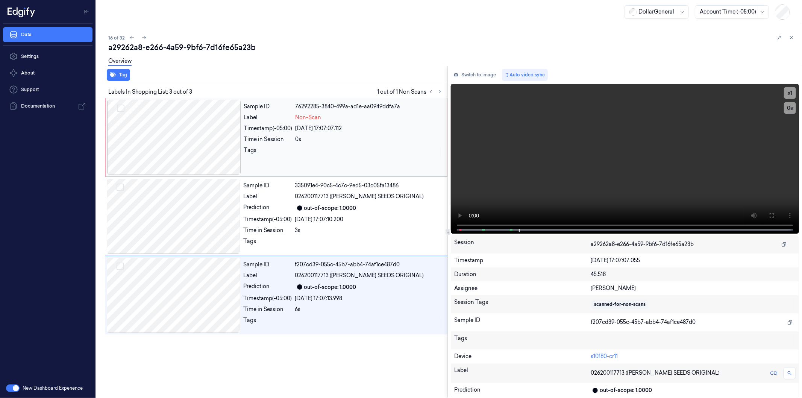
click at [195, 133] on div at bounding box center [174, 137] width 134 height 75
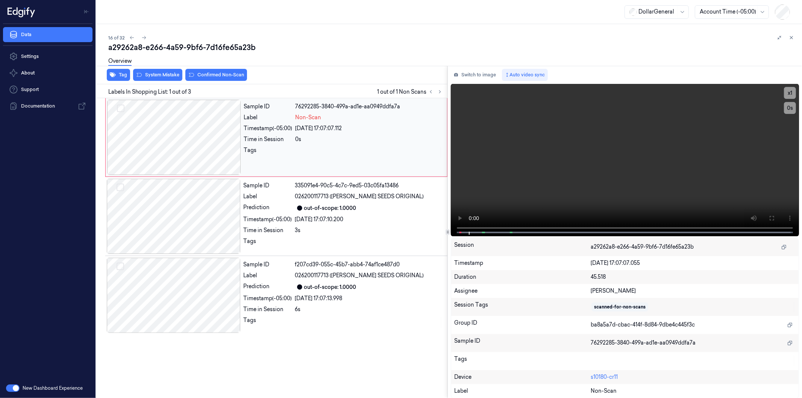
click at [121, 107] on button "Select row" at bounding box center [121, 109] width 8 height 8
click at [160, 71] on div "Overview" at bounding box center [452, 62] width 688 height 19
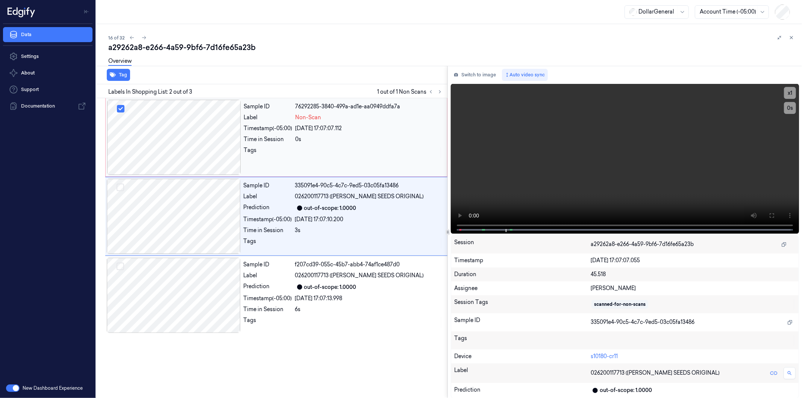
click at [151, 138] on div at bounding box center [174, 137] width 134 height 75
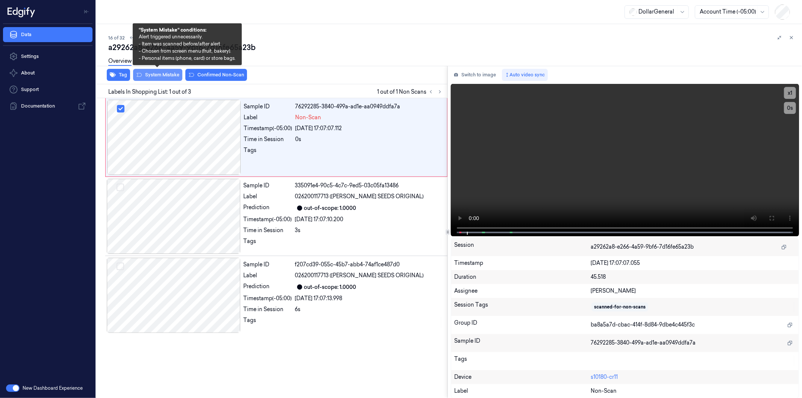
click at [153, 74] on button "System Mistake" at bounding box center [157, 75] width 49 height 12
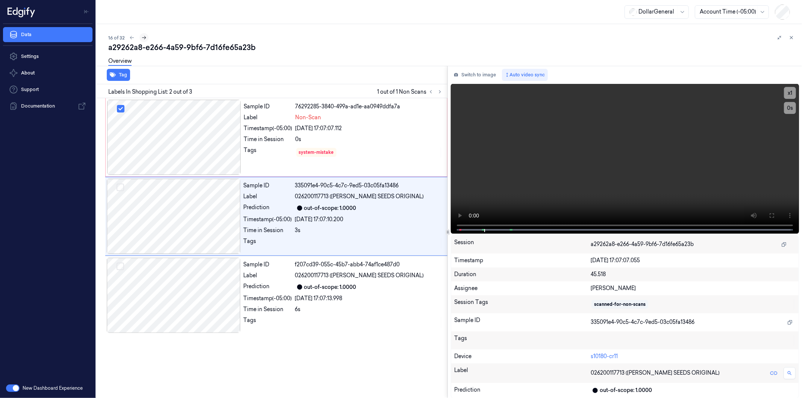
click at [143, 38] on icon at bounding box center [143, 37] width 5 height 5
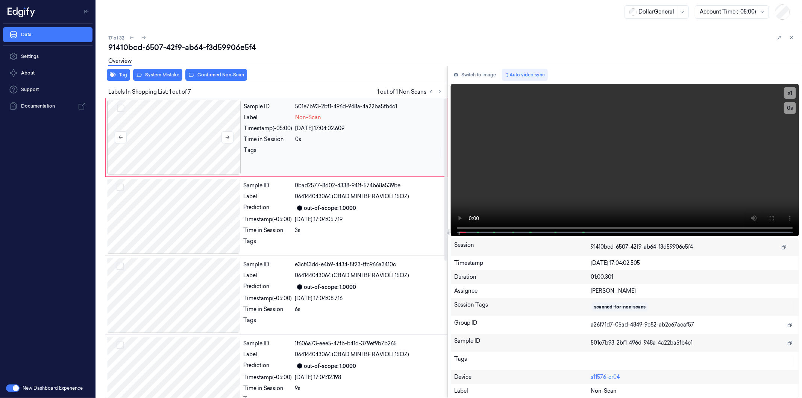
click at [186, 138] on div at bounding box center [174, 137] width 134 height 75
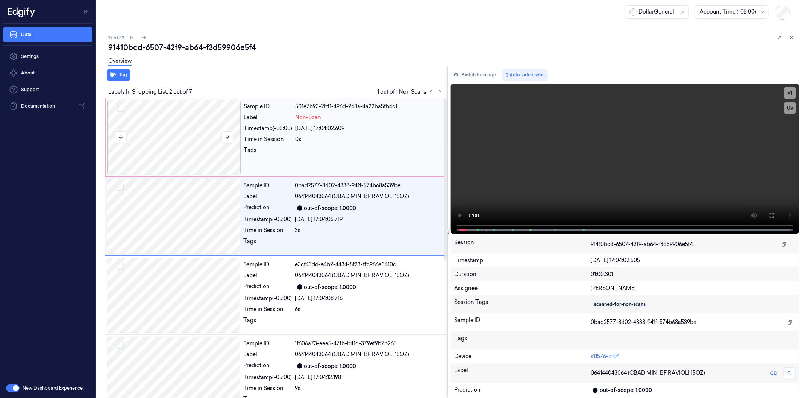
click at [186, 129] on div at bounding box center [174, 137] width 134 height 75
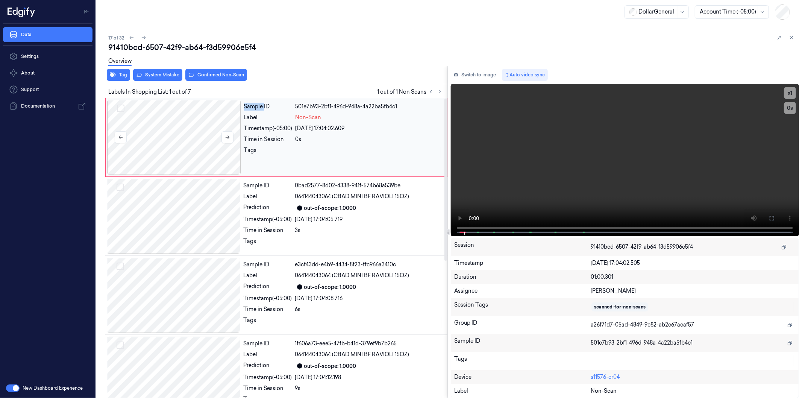
click at [121, 106] on button "Select row" at bounding box center [121, 109] width 8 height 8
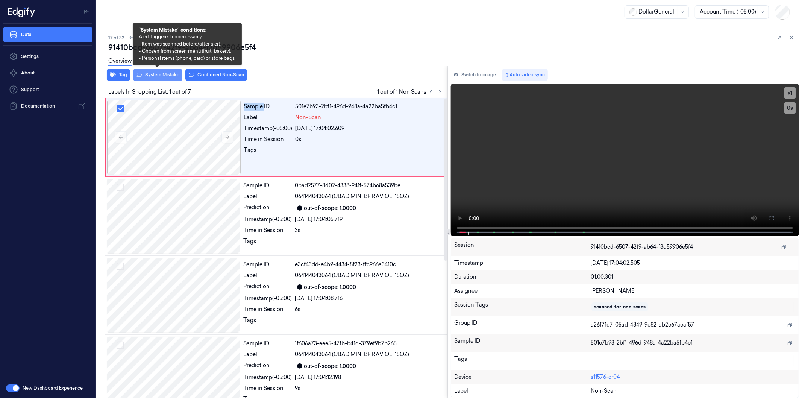
click at [152, 76] on button "System Mistake" at bounding box center [157, 75] width 49 height 12
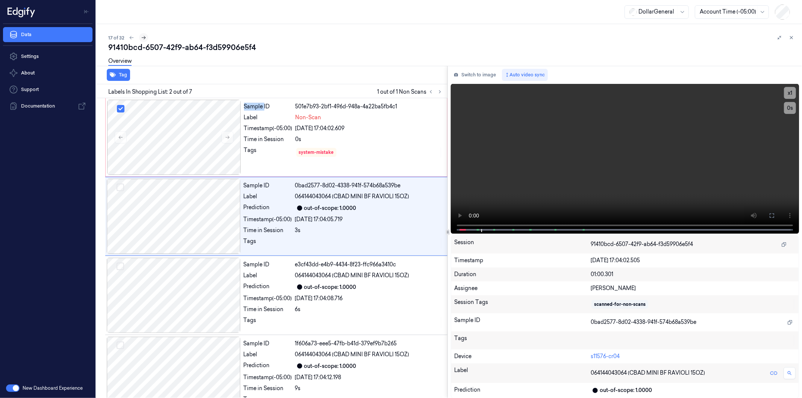
click at [142, 38] on icon at bounding box center [144, 37] width 4 height 3
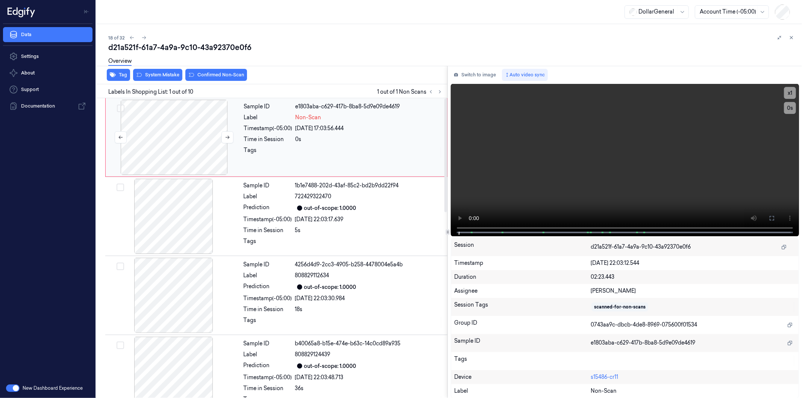
click at [182, 134] on div at bounding box center [174, 137] width 134 height 75
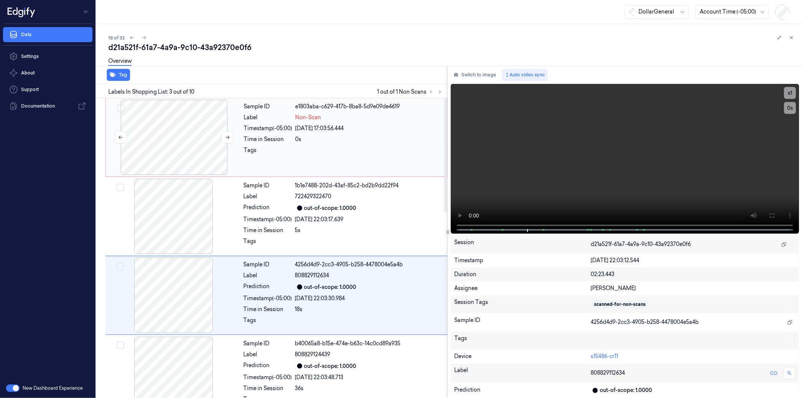
click at [166, 143] on div at bounding box center [174, 137] width 134 height 75
click at [182, 123] on div at bounding box center [174, 137] width 134 height 75
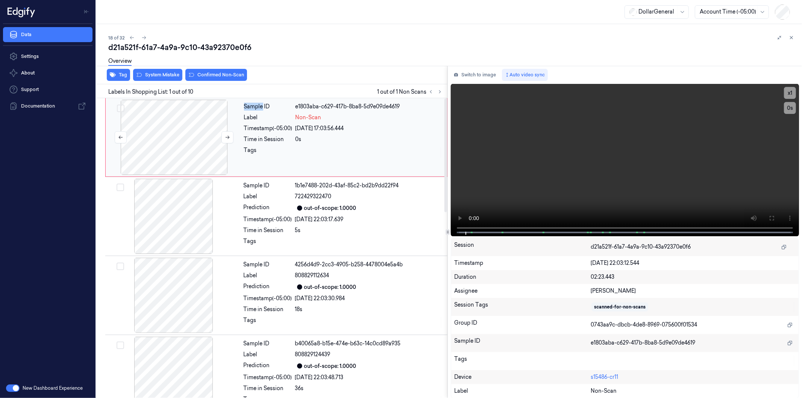
click at [122, 109] on button "Select row" at bounding box center [121, 109] width 8 height 8
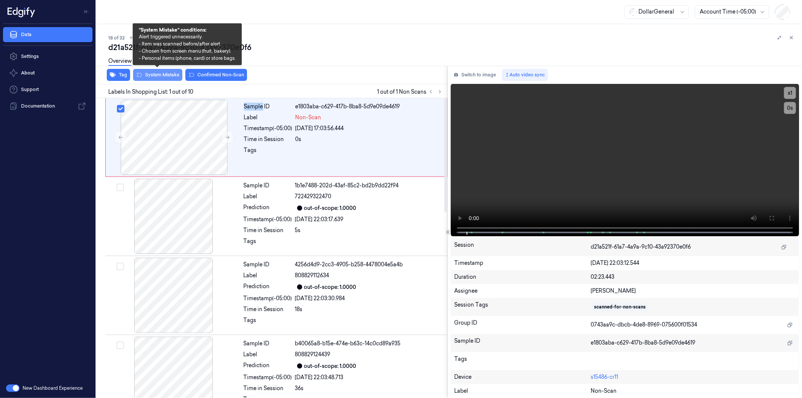
click at [154, 73] on button "System Mistake" at bounding box center [157, 75] width 49 height 12
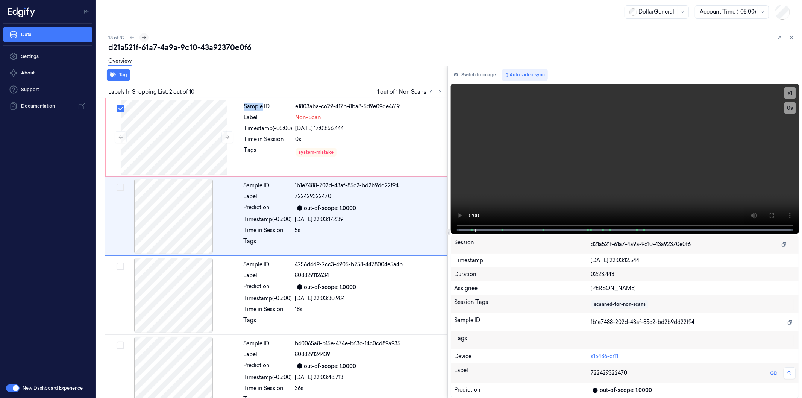
click at [145, 37] on icon at bounding box center [143, 37] width 5 height 5
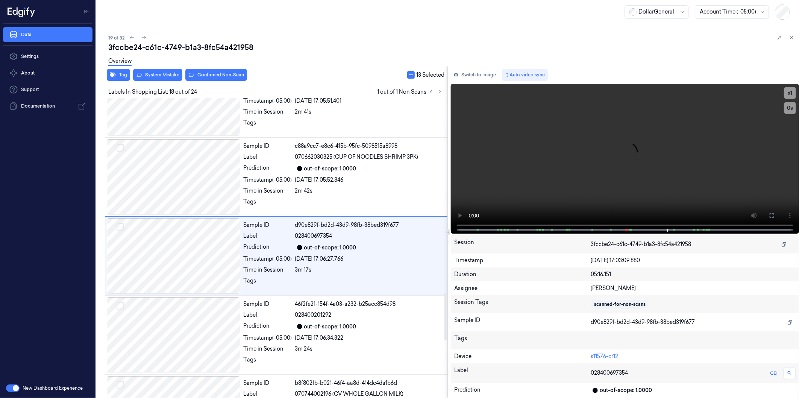
scroll to position [1232, 0]
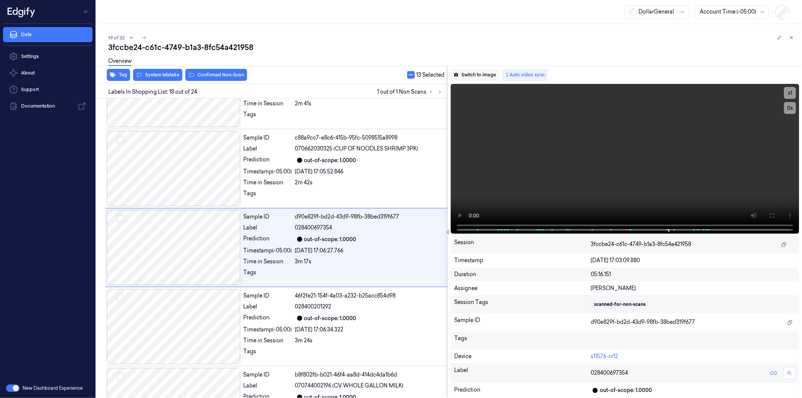
click at [479, 73] on button "Switch to image" at bounding box center [475, 75] width 48 height 12
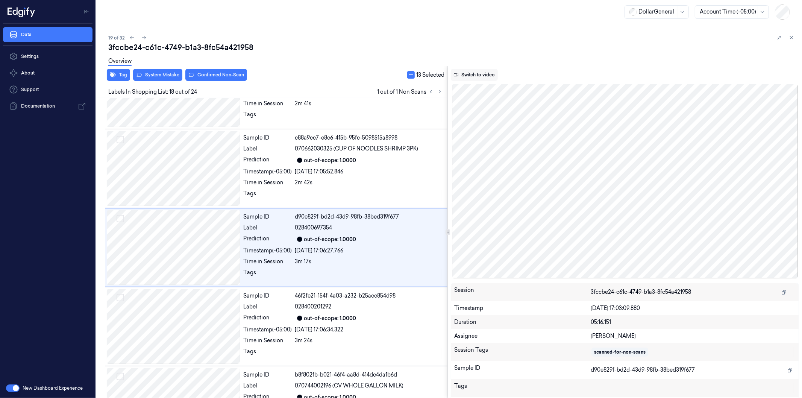
click at [471, 72] on button "Switch to video" at bounding box center [474, 75] width 47 height 12
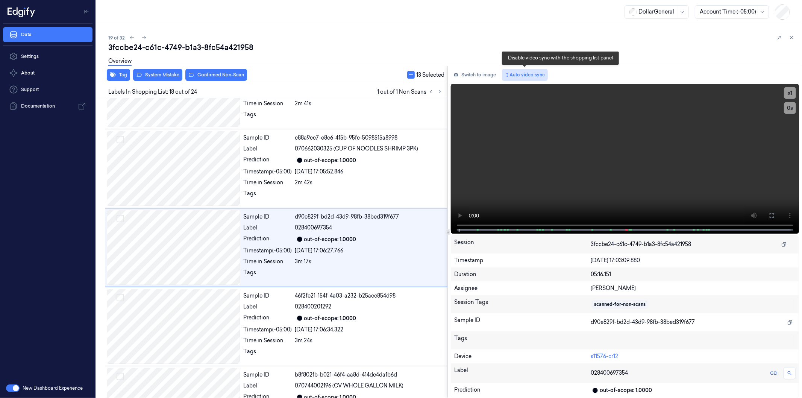
click at [520, 75] on button "Auto video sync" at bounding box center [525, 75] width 46 height 12
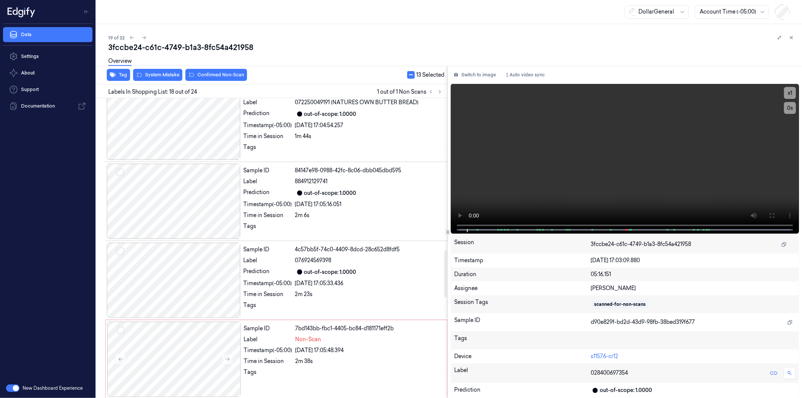
scroll to position [961, 0]
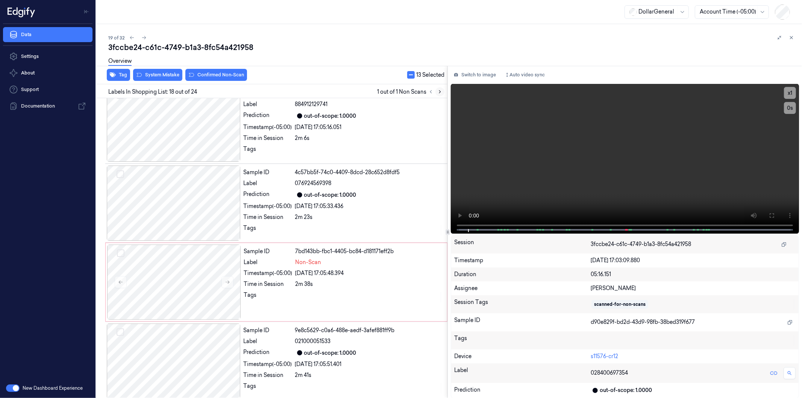
click at [441, 91] on icon at bounding box center [440, 92] width 2 height 3
click at [192, 279] on div at bounding box center [174, 281] width 134 height 75
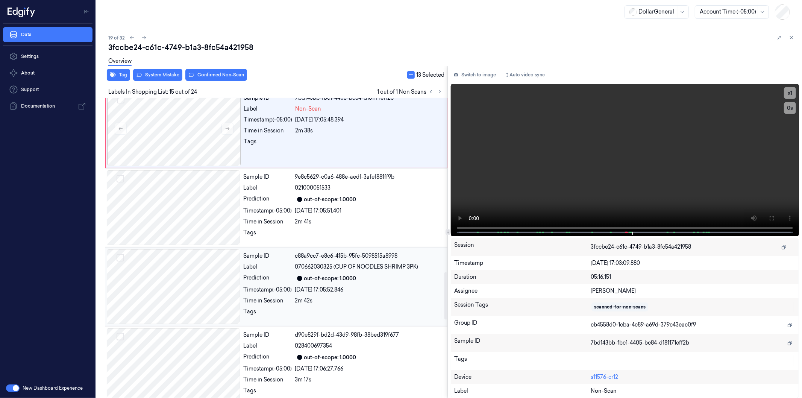
scroll to position [1121, 0]
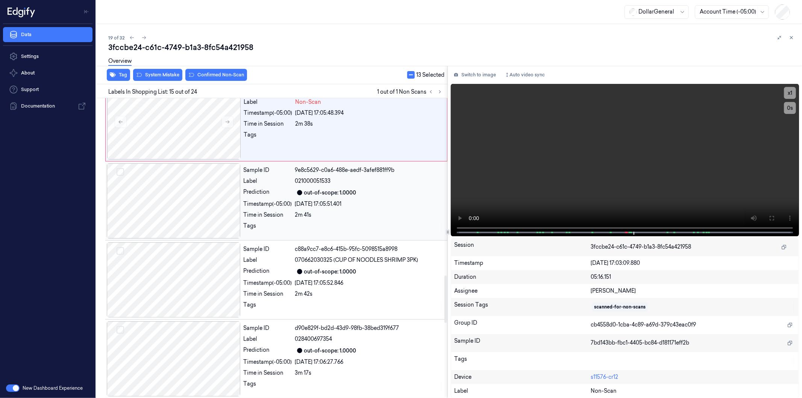
click at [185, 200] on div at bounding box center [174, 200] width 134 height 75
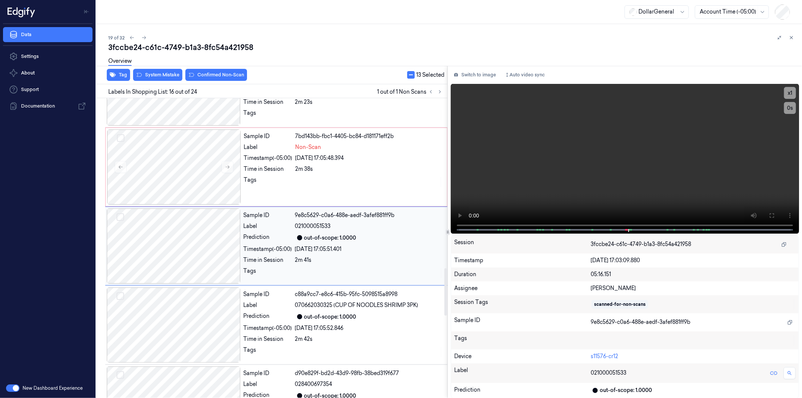
scroll to position [1074, 0]
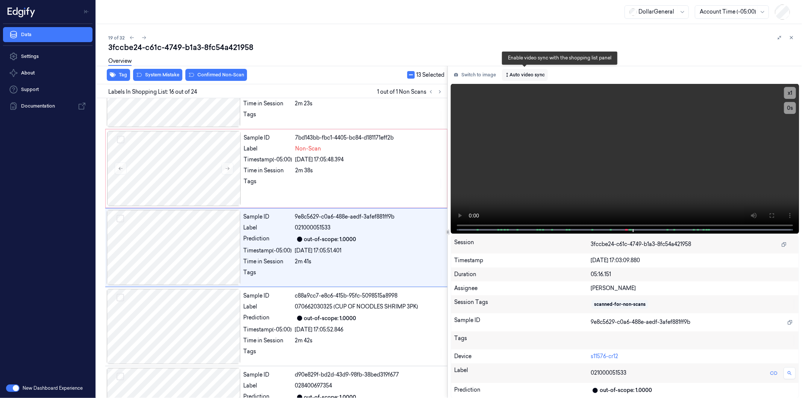
click at [532, 74] on button "Auto video sync" at bounding box center [525, 75] width 46 height 12
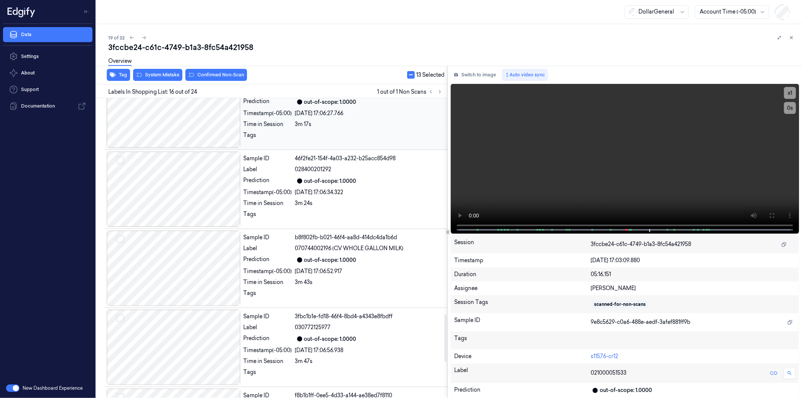
scroll to position [1367, 0]
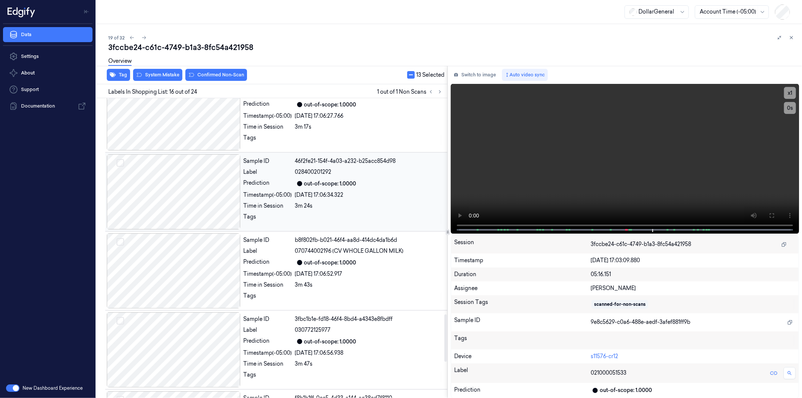
click at [182, 204] on div at bounding box center [174, 191] width 134 height 75
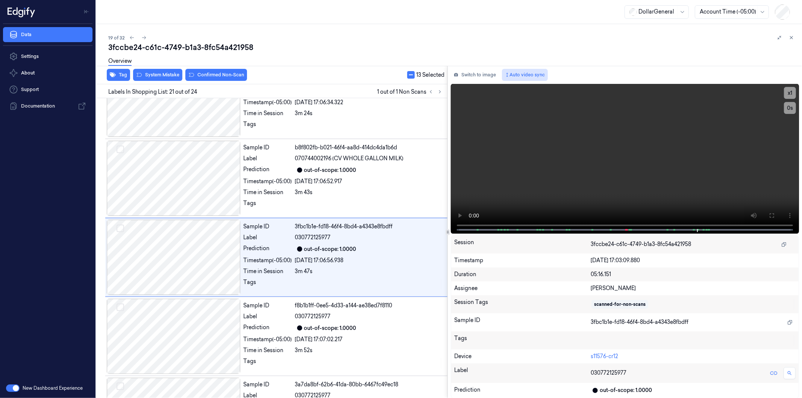
scroll to position [1469, 0]
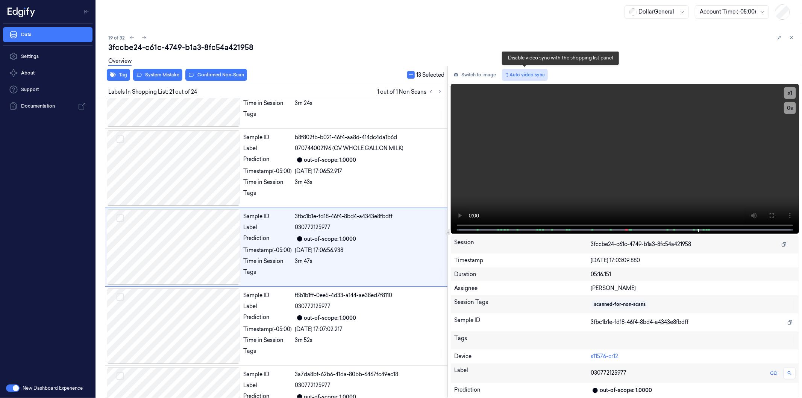
click at [521, 73] on button "Auto video sync" at bounding box center [525, 75] width 46 height 12
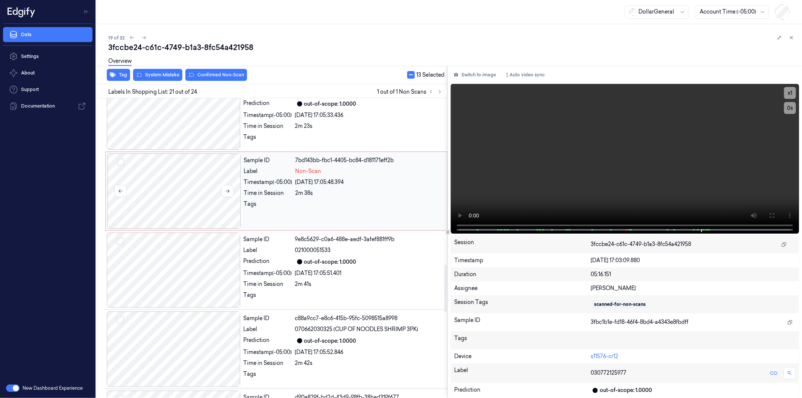
click at [176, 179] on div at bounding box center [174, 190] width 134 height 75
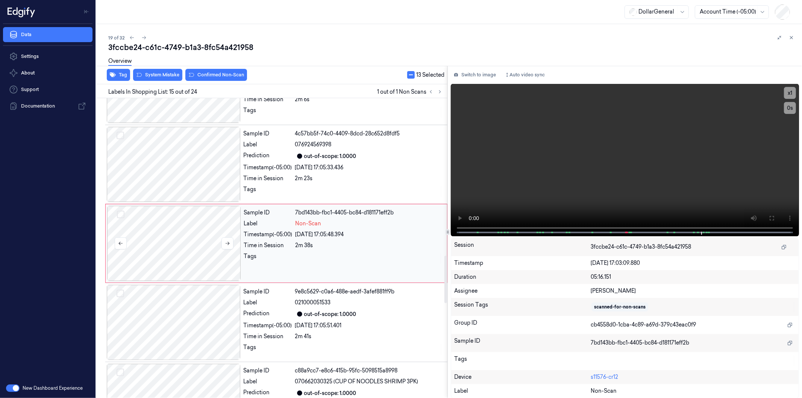
scroll to position [995, 0]
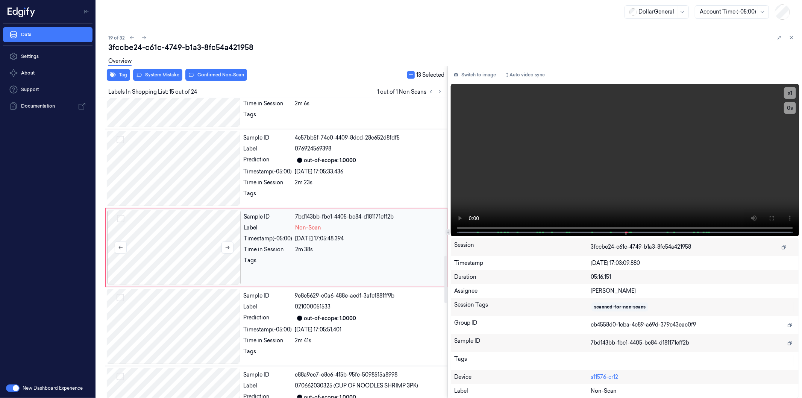
click at [121, 217] on button "Select row" at bounding box center [121, 219] width 8 height 8
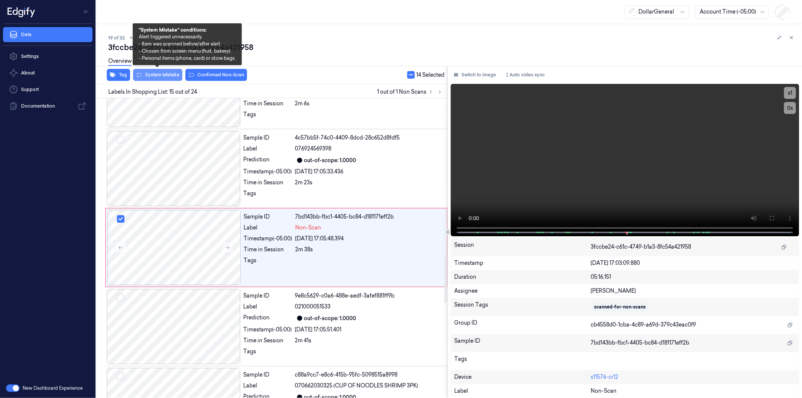
click at [170, 73] on button "System Mistake" at bounding box center [157, 75] width 49 height 12
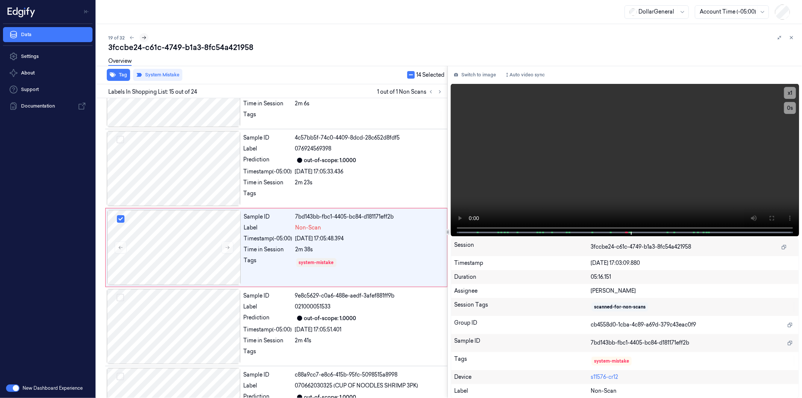
click at [144, 38] on icon at bounding box center [143, 37] width 5 height 5
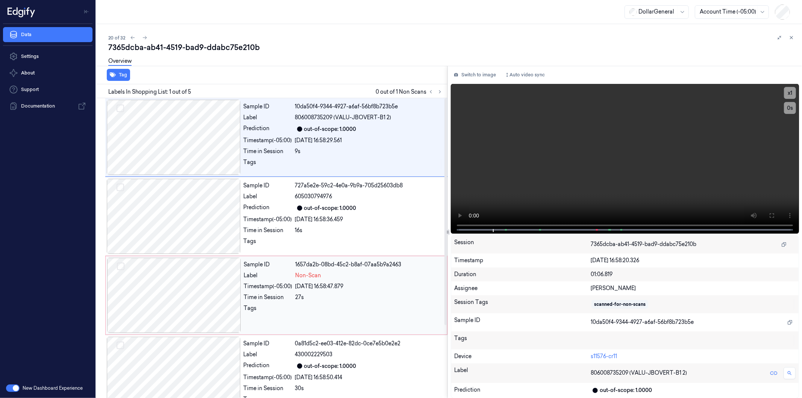
click at [191, 281] on div at bounding box center [174, 295] width 134 height 75
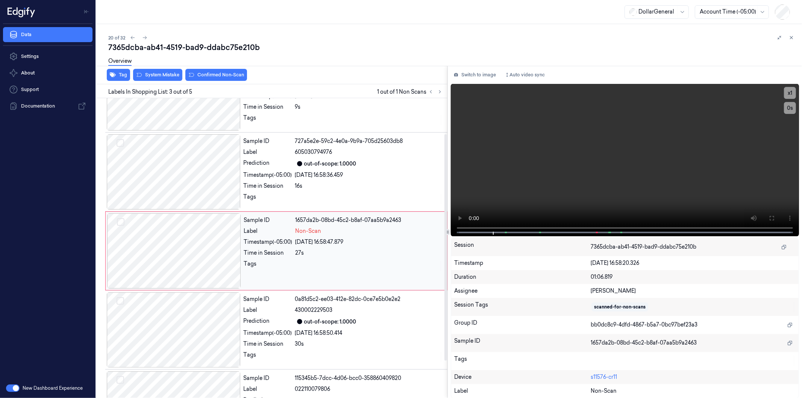
scroll to position [47, 0]
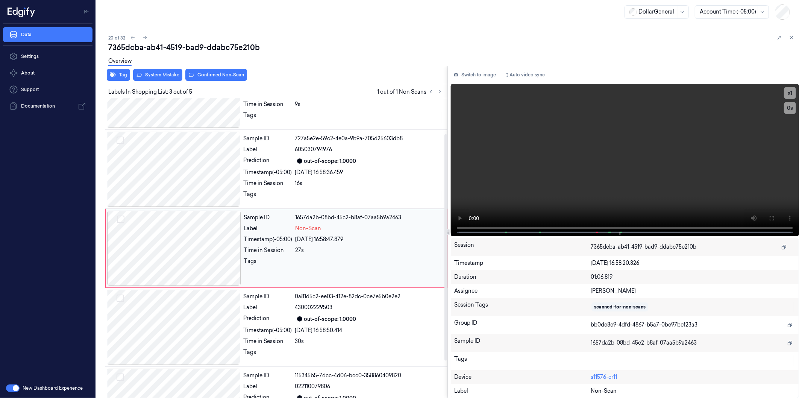
click at [174, 240] on div at bounding box center [174, 248] width 134 height 75
click at [180, 160] on div at bounding box center [174, 169] width 134 height 75
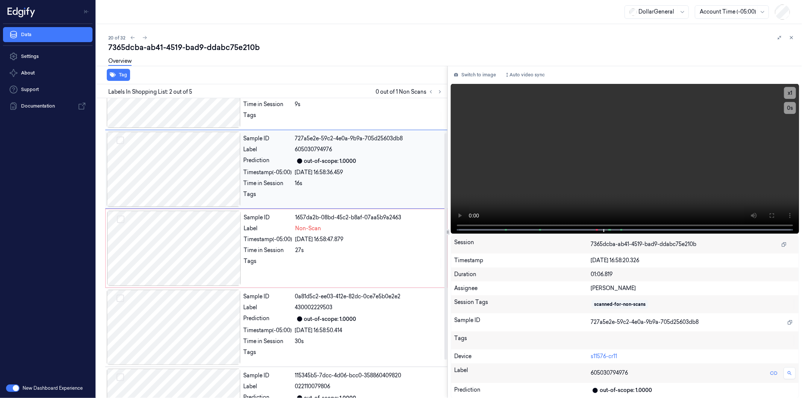
scroll to position [0, 0]
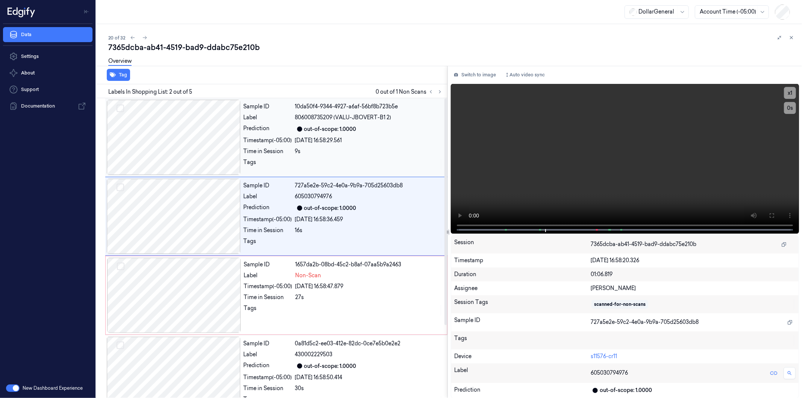
click at [179, 130] on div at bounding box center [174, 137] width 134 height 75
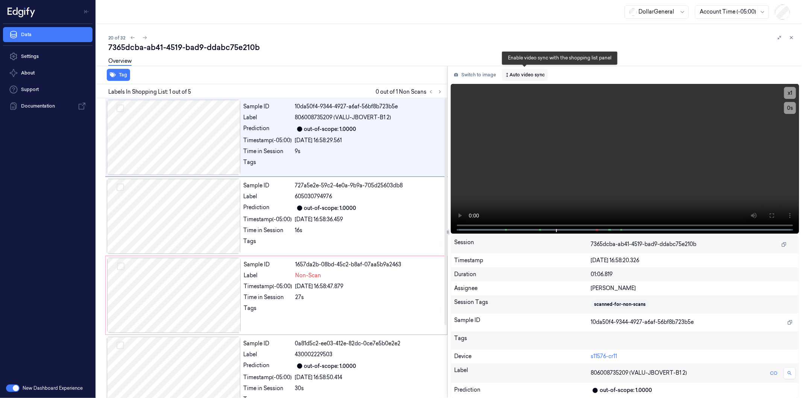
click at [532, 76] on button "Auto video sync" at bounding box center [525, 75] width 46 height 12
click at [174, 116] on div at bounding box center [174, 137] width 134 height 75
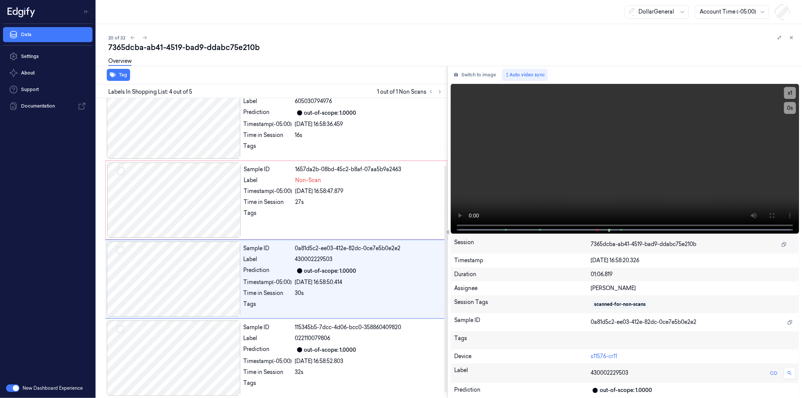
scroll to position [97, 0]
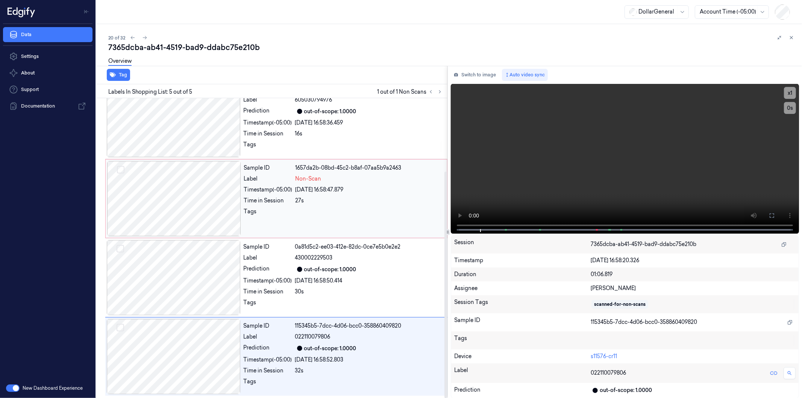
click at [181, 187] on div at bounding box center [174, 198] width 134 height 75
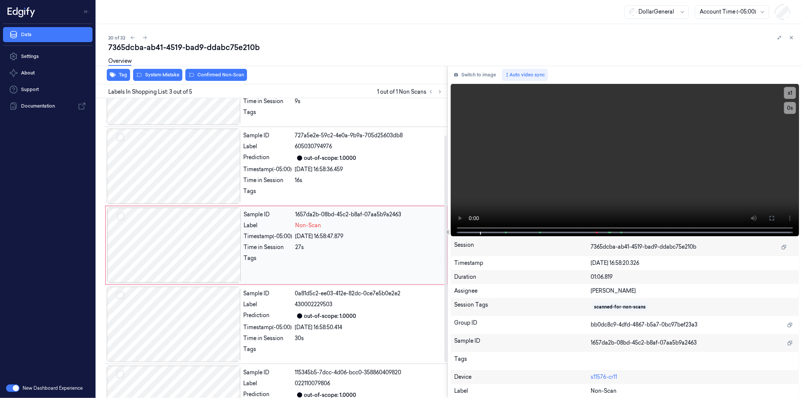
scroll to position [47, 0]
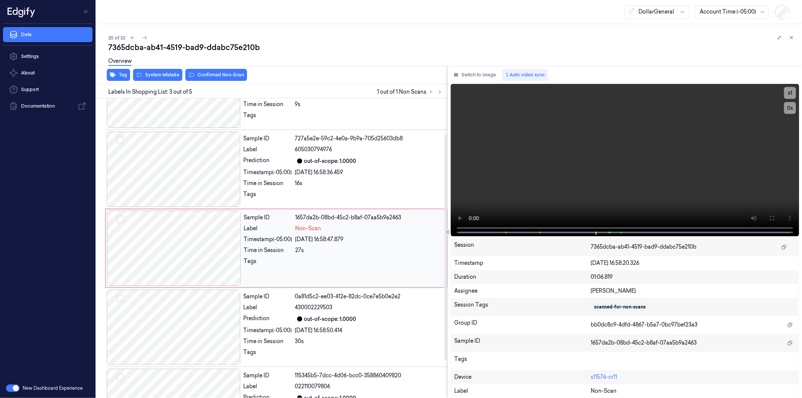
click at [118, 218] on button "Select row" at bounding box center [121, 219] width 8 height 8
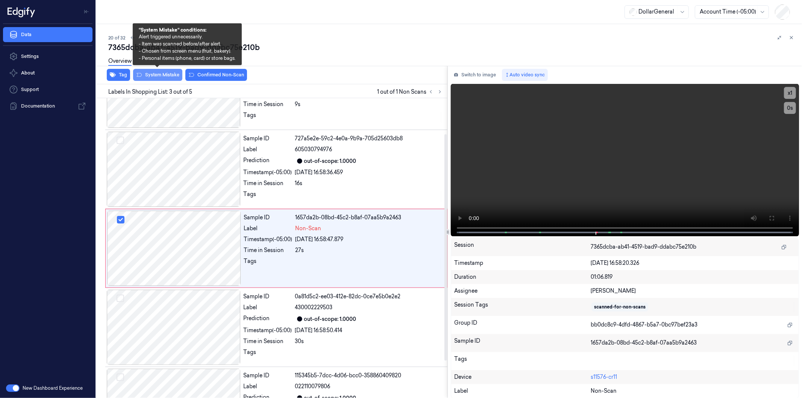
click at [168, 74] on button "System Mistake" at bounding box center [157, 75] width 49 height 12
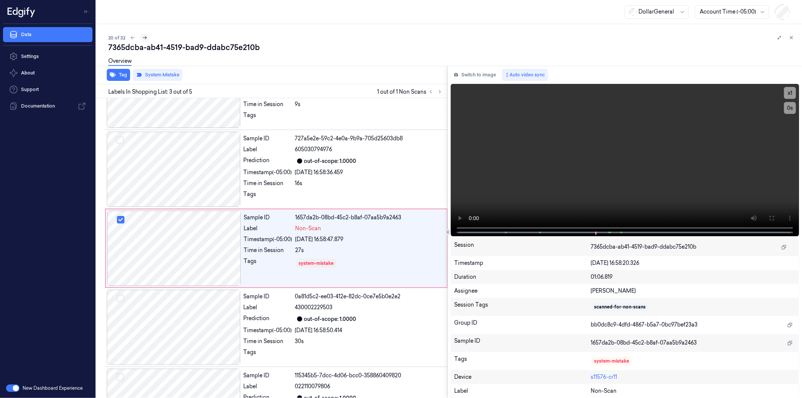
click at [148, 37] on button at bounding box center [144, 37] width 9 height 9
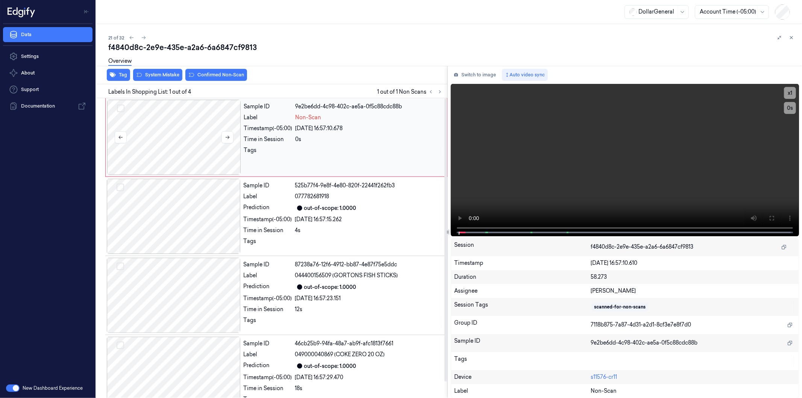
click at [176, 148] on div at bounding box center [174, 137] width 134 height 75
drag, startPoint x: 122, startPoint y: 109, endPoint x: 142, endPoint y: 93, distance: 25.7
click at [123, 108] on button "Select row" at bounding box center [121, 109] width 8 height 8
click at [160, 71] on div "Overview" at bounding box center [452, 62] width 688 height 19
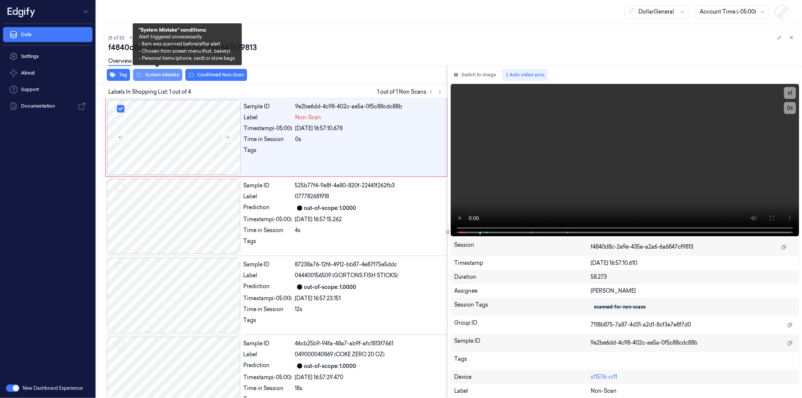
click at [162, 77] on button "System Mistake" at bounding box center [157, 75] width 49 height 12
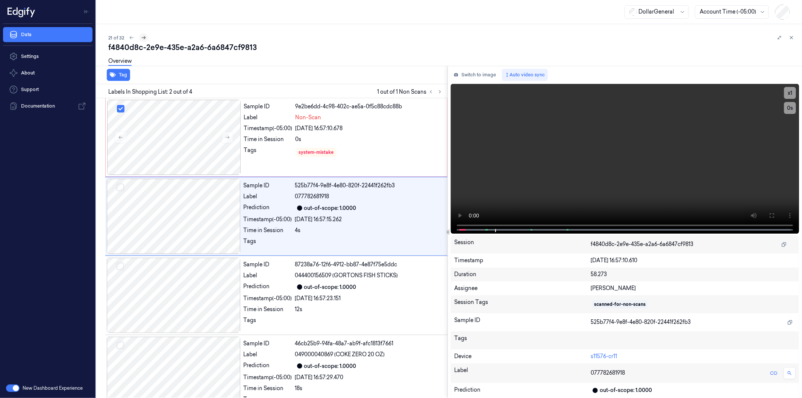
click at [143, 37] on icon at bounding box center [143, 37] width 5 height 5
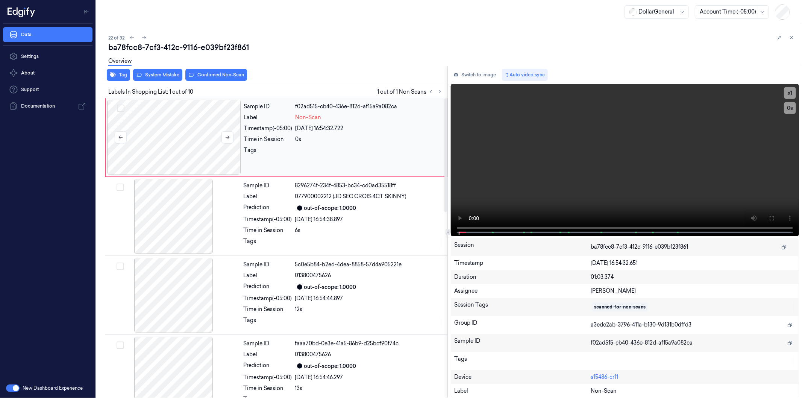
click at [186, 140] on div at bounding box center [174, 137] width 134 height 75
click at [119, 107] on button "Select row" at bounding box center [121, 109] width 8 height 8
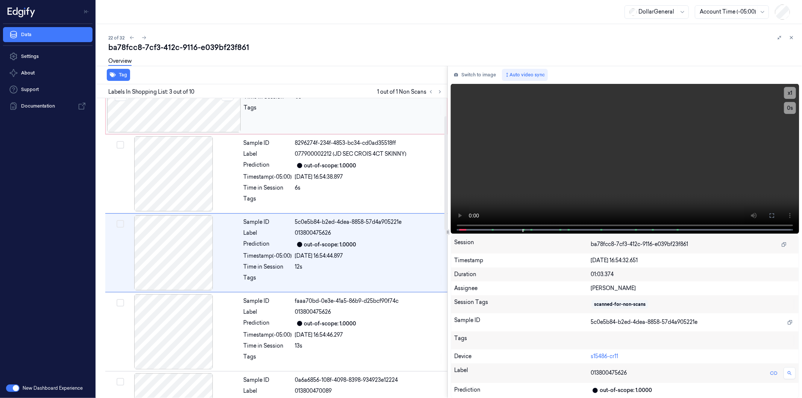
click at [151, 113] on div at bounding box center [174, 94] width 134 height 75
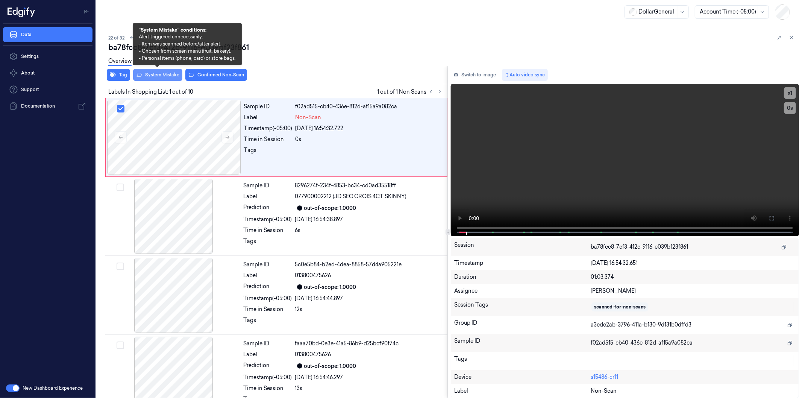
click at [158, 74] on button "System Mistake" at bounding box center [157, 75] width 49 height 12
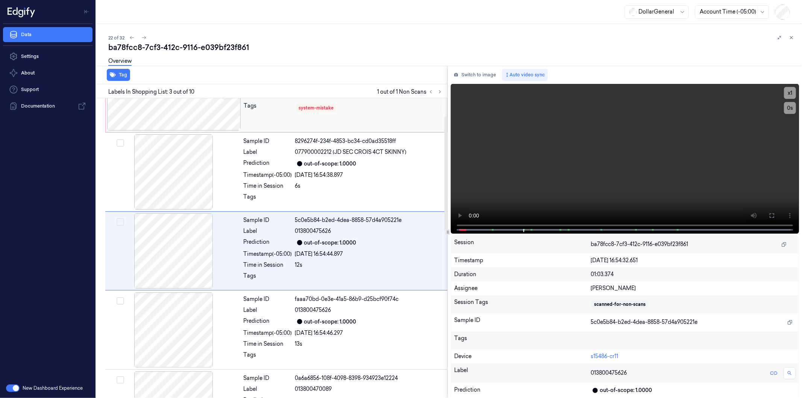
scroll to position [47, 0]
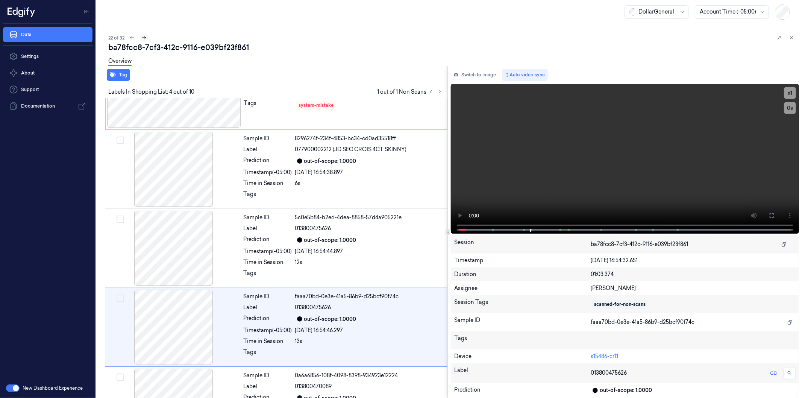
click at [143, 36] on icon at bounding box center [143, 37] width 5 height 5
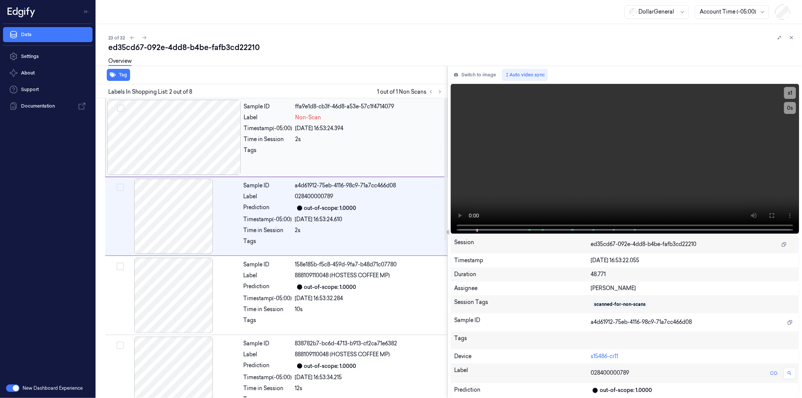
click at [176, 137] on div at bounding box center [174, 137] width 134 height 75
click at [192, 134] on div at bounding box center [174, 137] width 134 height 75
click at [230, 114] on div at bounding box center [174, 137] width 134 height 75
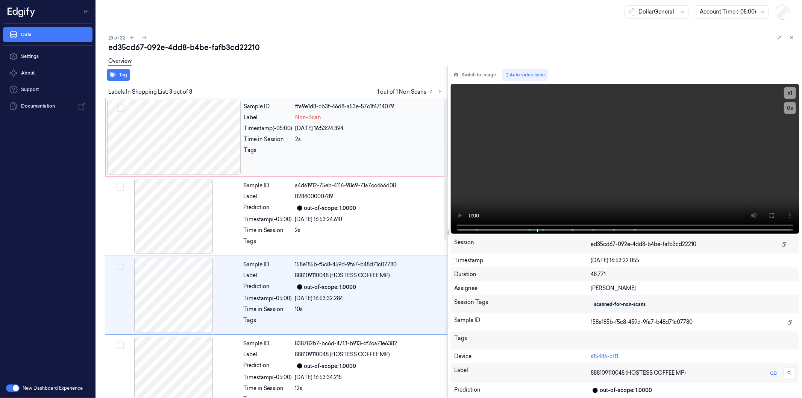
click at [184, 133] on div at bounding box center [174, 137] width 134 height 75
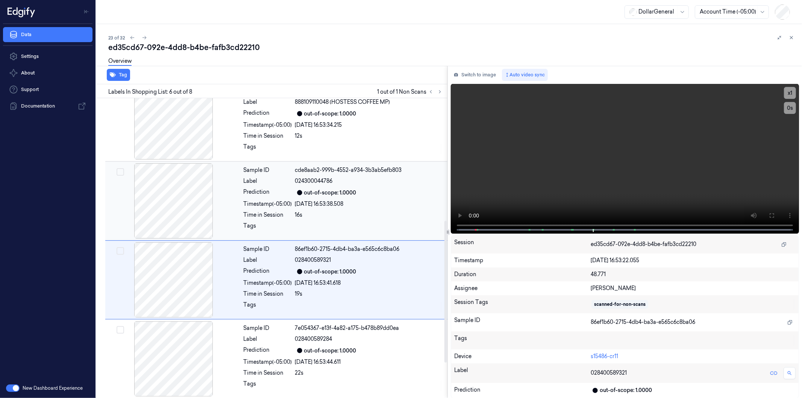
scroll to position [284, 0]
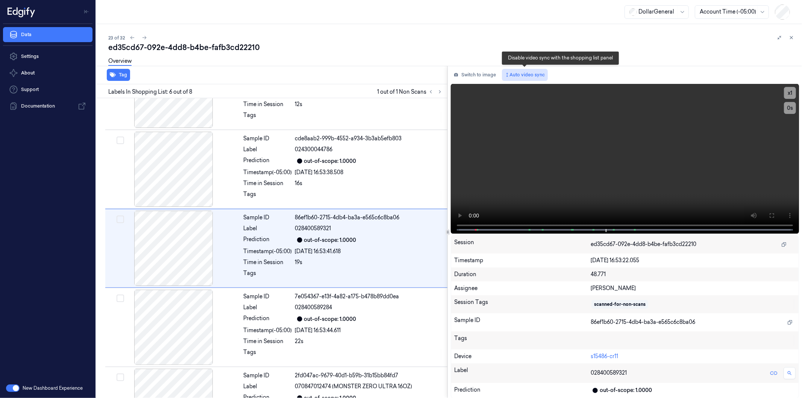
click at [519, 70] on button "Auto video sync" at bounding box center [525, 75] width 46 height 12
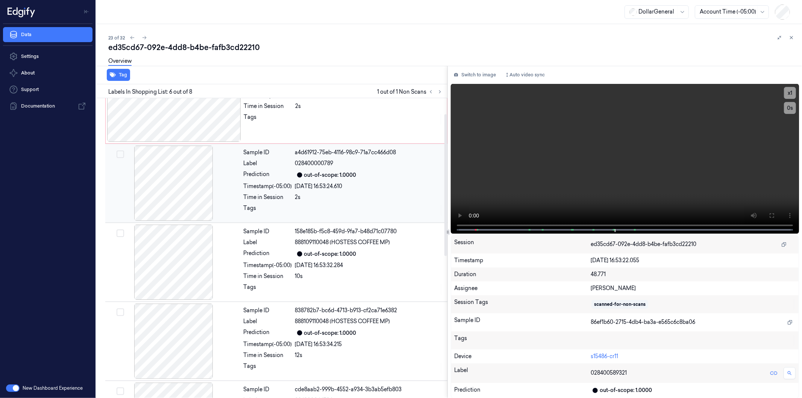
scroll to position [0, 0]
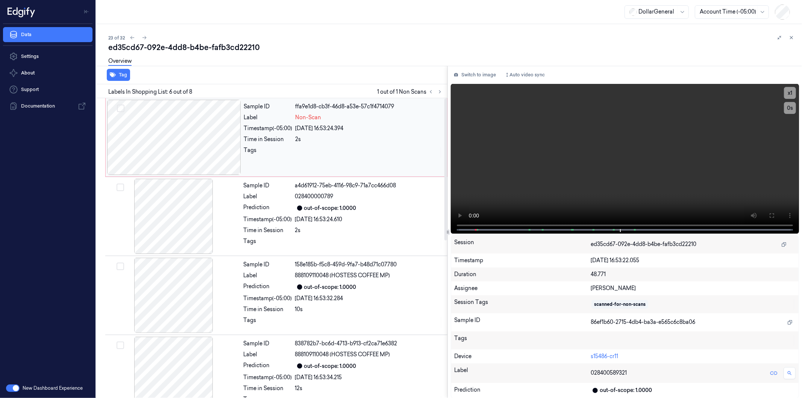
click at [181, 142] on div at bounding box center [174, 137] width 134 height 75
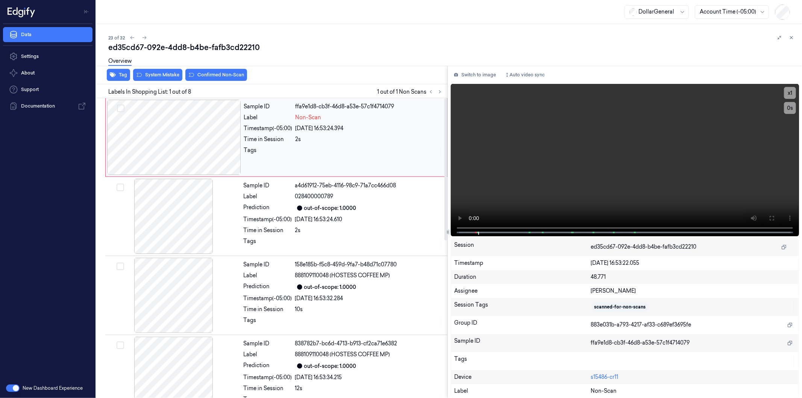
click at [120, 108] on button "Select row" at bounding box center [121, 109] width 8 height 8
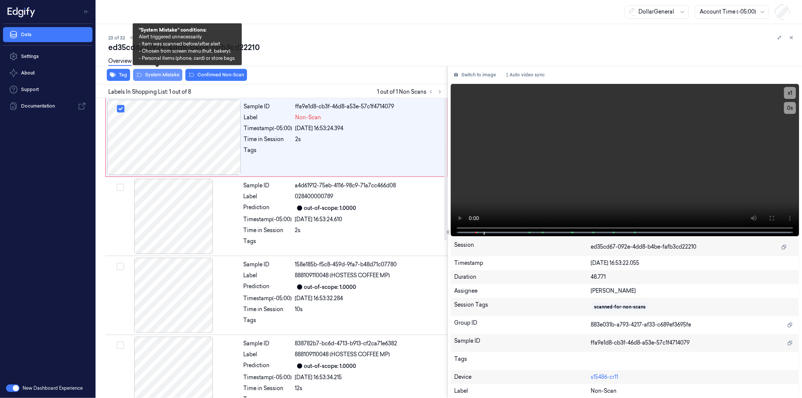
click at [165, 74] on button "System Mistake" at bounding box center [157, 75] width 49 height 12
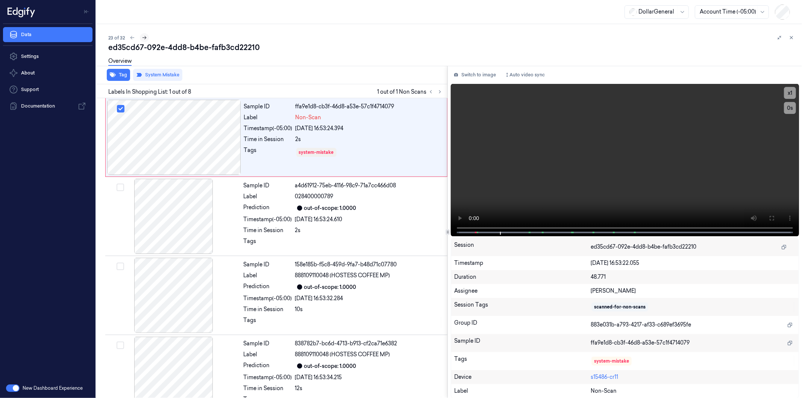
click at [145, 36] on icon at bounding box center [144, 37] width 4 height 3
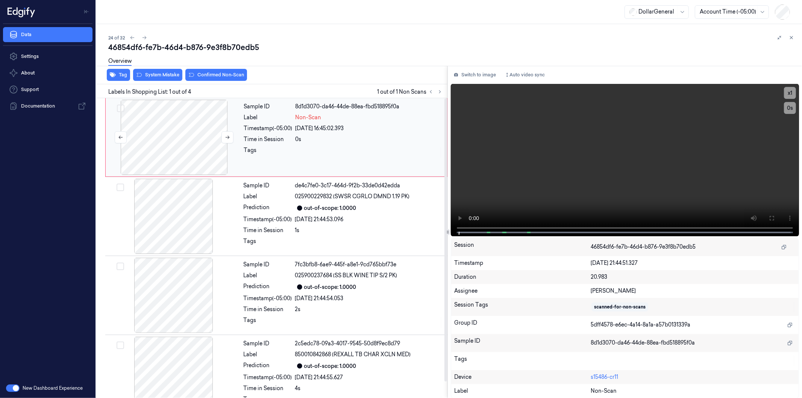
click at [182, 134] on div at bounding box center [174, 137] width 134 height 75
click at [531, 72] on button "Auto video sync" at bounding box center [525, 75] width 46 height 12
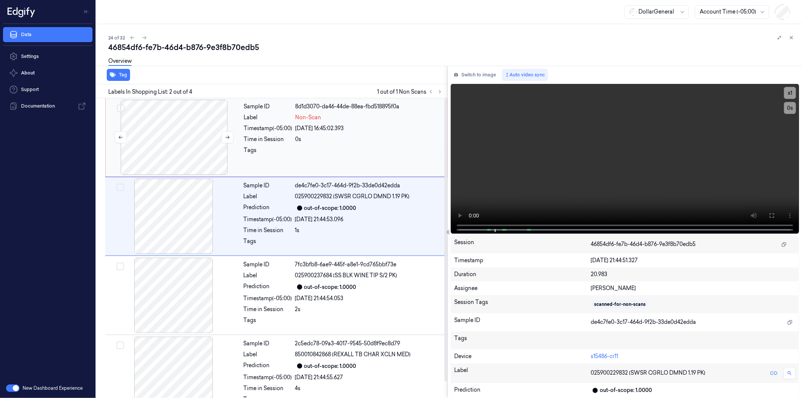
click at [179, 130] on div at bounding box center [174, 137] width 134 height 75
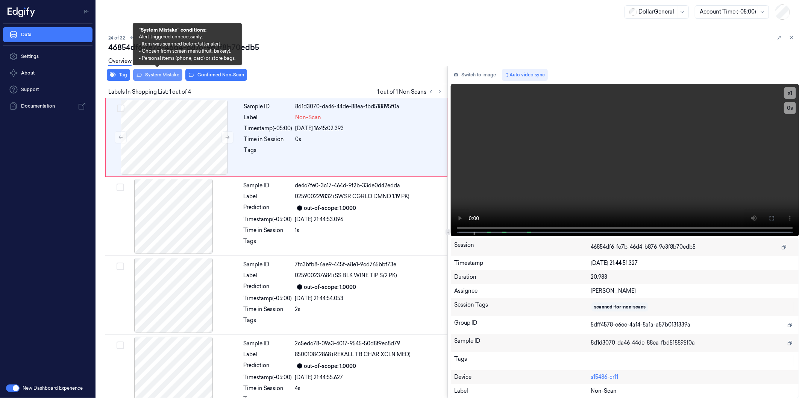
click at [161, 75] on button "System Mistake" at bounding box center [157, 75] width 49 height 12
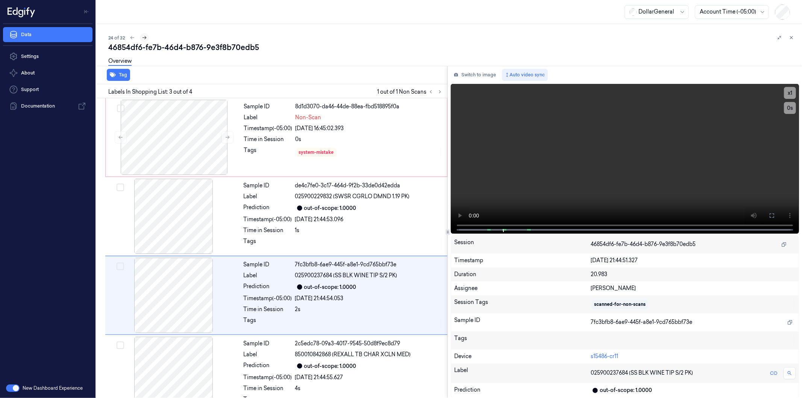
scroll to position [18, 0]
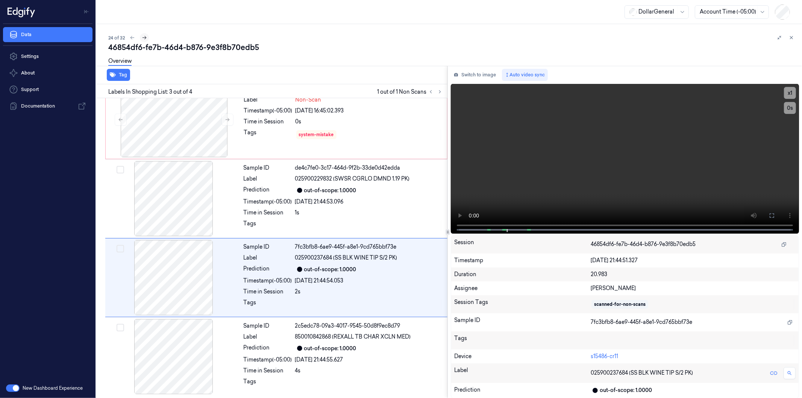
click at [144, 38] on icon at bounding box center [144, 37] width 5 height 5
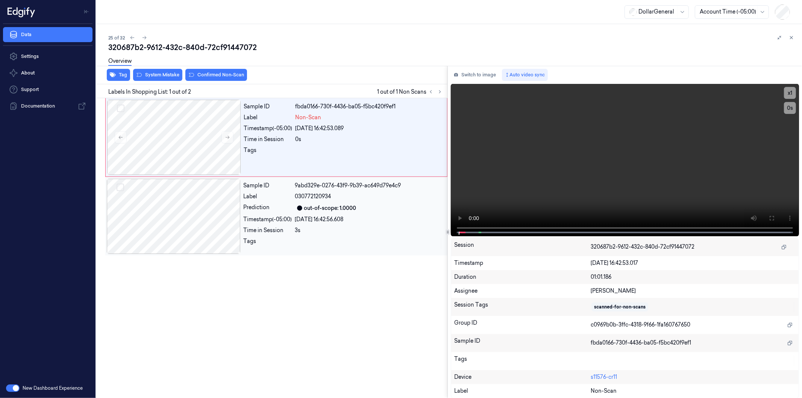
click at [440, 223] on div "24/09/2025 16:42:56.608" at bounding box center [369, 219] width 148 height 8
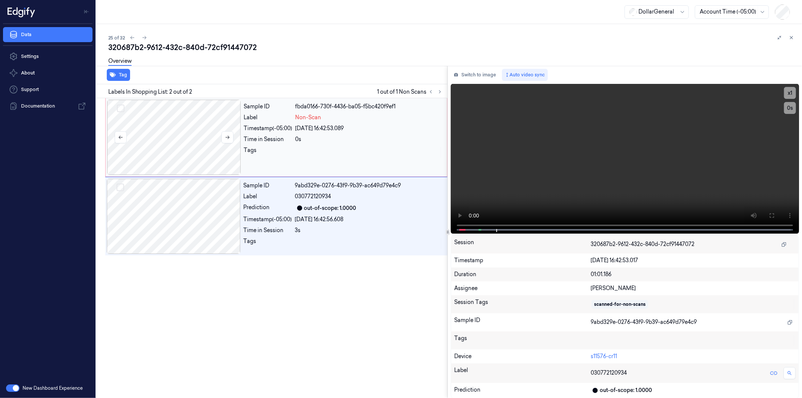
drag, startPoint x: 118, startPoint y: 106, endPoint x: 121, endPoint y: 110, distance: 4.9
click at [118, 107] on button "Select row" at bounding box center [121, 109] width 8 height 8
click at [190, 131] on div at bounding box center [174, 137] width 134 height 75
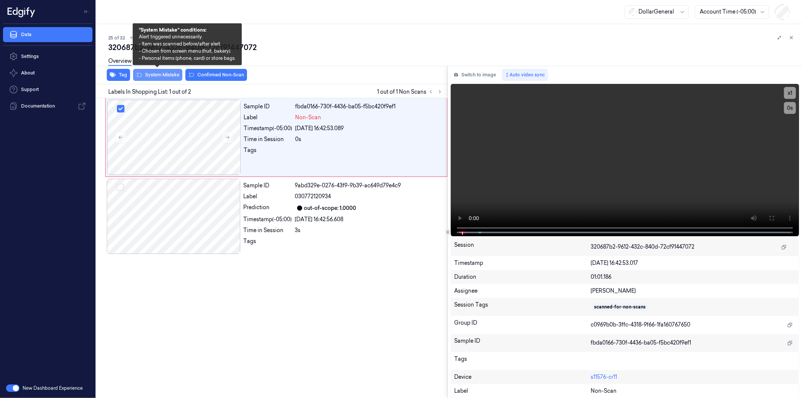
click at [167, 73] on button "System Mistake" at bounding box center [157, 75] width 49 height 12
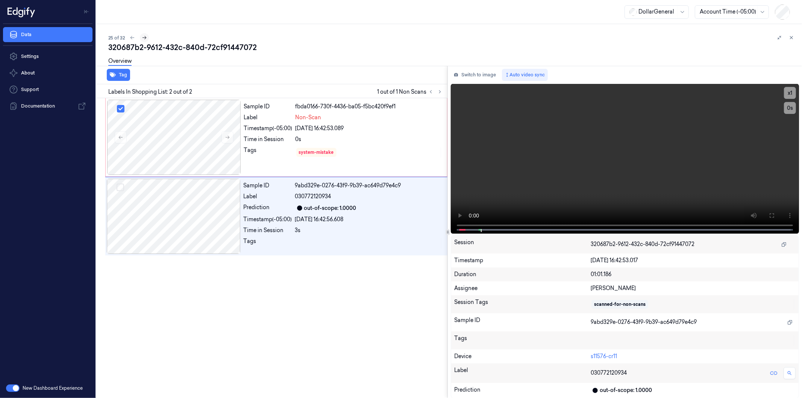
click at [145, 36] on icon at bounding box center [144, 37] width 5 height 5
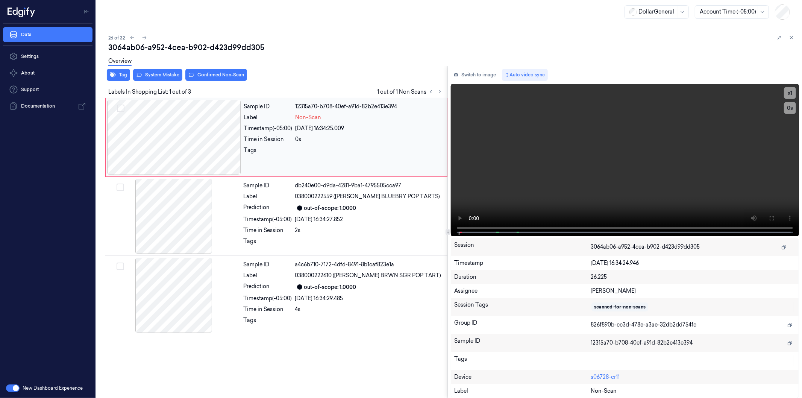
click at [167, 131] on div at bounding box center [174, 137] width 134 height 75
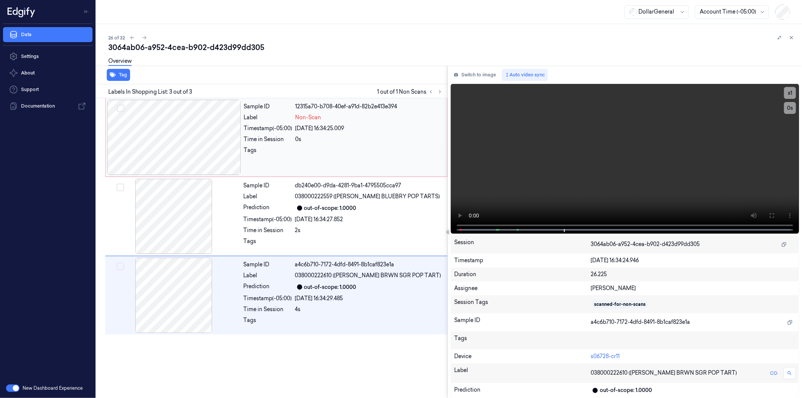
click at [122, 108] on button "Select row" at bounding box center [121, 109] width 8 height 8
click at [186, 133] on div at bounding box center [174, 137] width 134 height 75
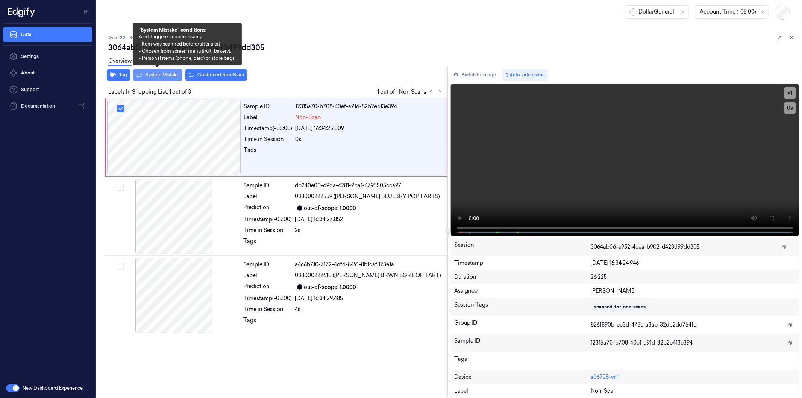
click at [163, 77] on button "System Mistake" at bounding box center [157, 75] width 49 height 12
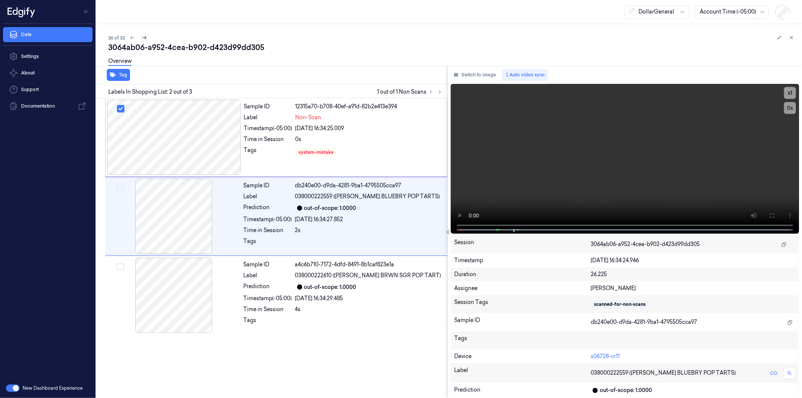
click at [144, 37] on icon at bounding box center [144, 37] width 5 height 5
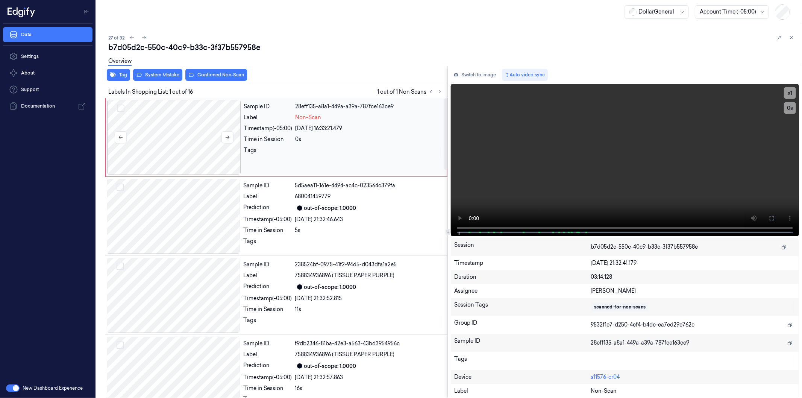
click at [178, 142] on div at bounding box center [174, 137] width 134 height 75
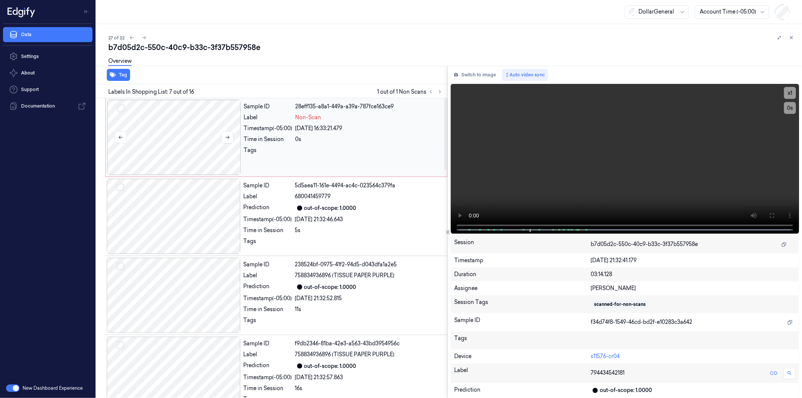
click at [185, 129] on div at bounding box center [174, 137] width 134 height 75
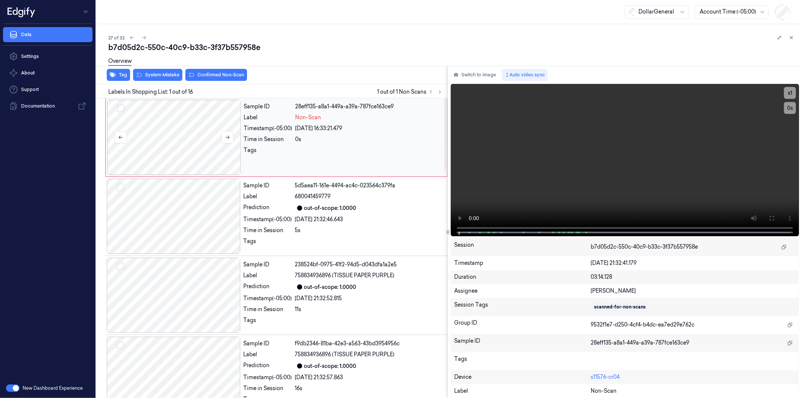
click at [123, 107] on button "Select row" at bounding box center [121, 109] width 8 height 8
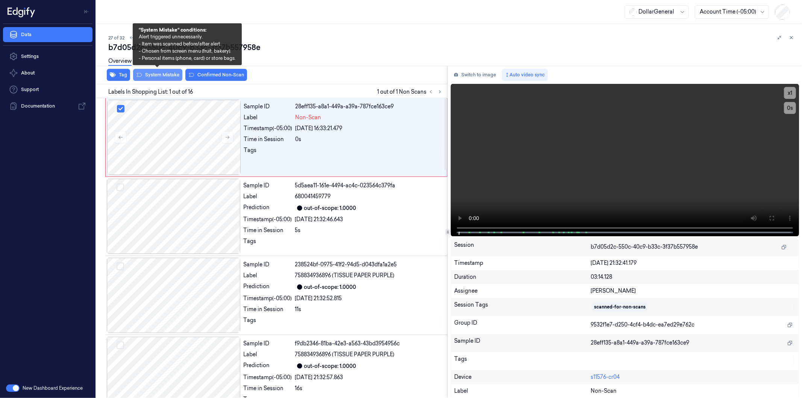
click at [155, 75] on button "System Mistake" at bounding box center [157, 75] width 49 height 12
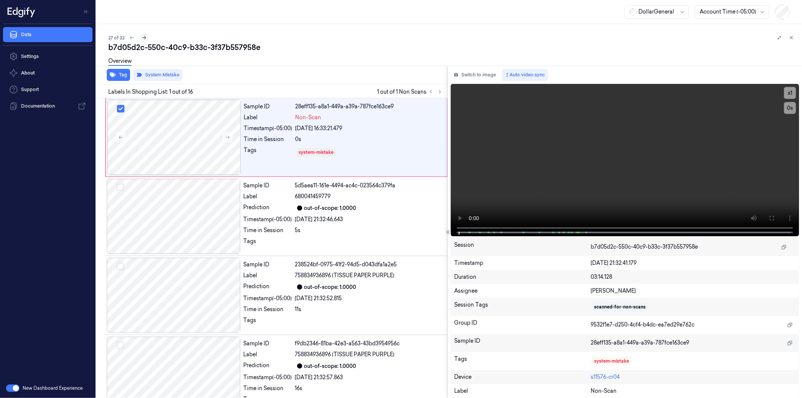
click at [145, 36] on icon at bounding box center [143, 37] width 5 height 5
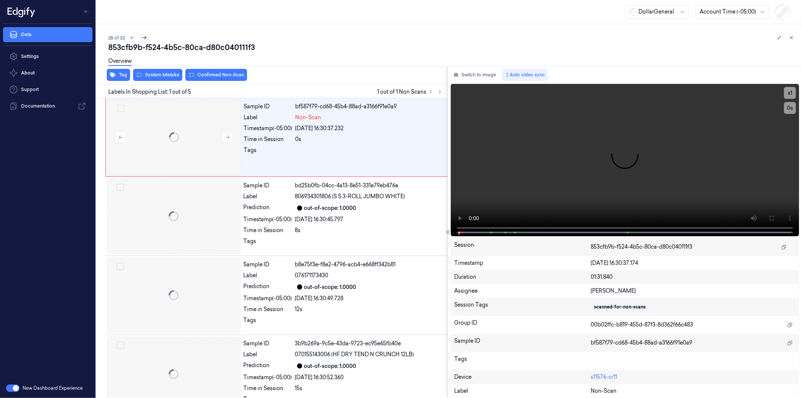
scroll to position [0, 12]
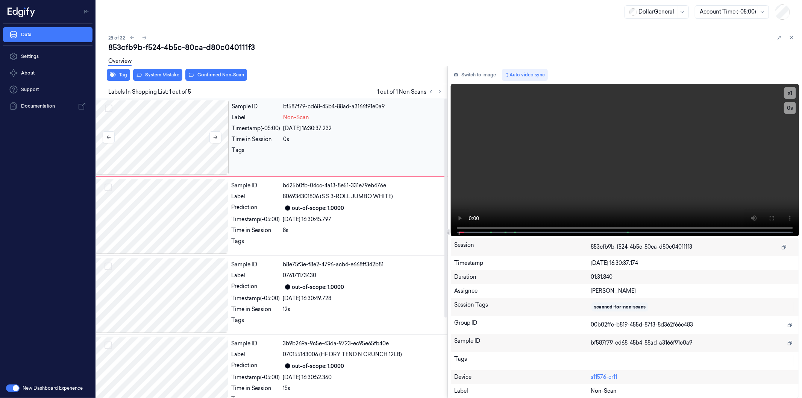
click at [167, 141] on div at bounding box center [162, 137] width 134 height 75
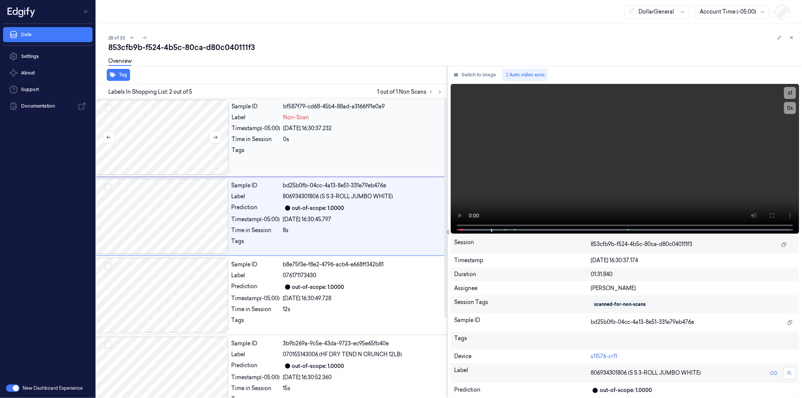
click at [106, 106] on button "Select row" at bounding box center [109, 109] width 8 height 8
click at [145, 113] on div at bounding box center [162, 137] width 134 height 75
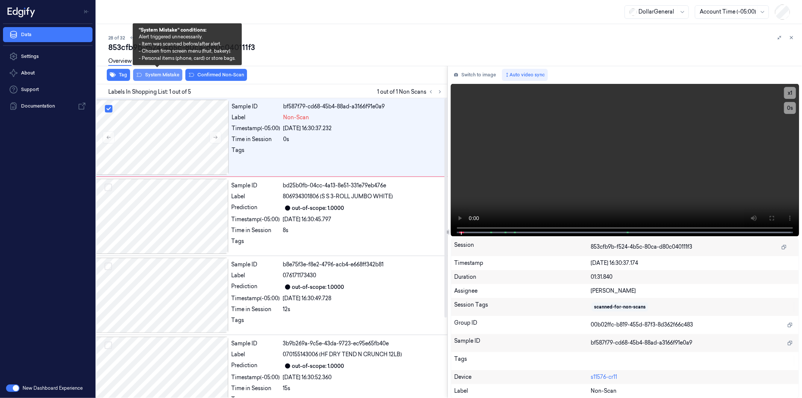
click at [155, 75] on button "System Mistake" at bounding box center [157, 75] width 49 height 12
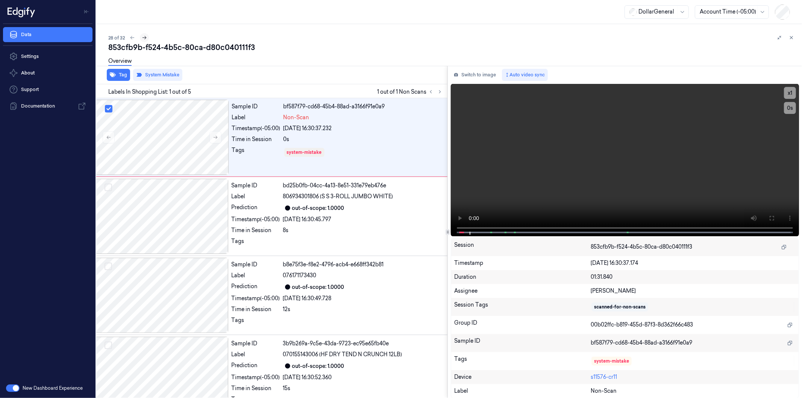
click at [145, 36] on icon at bounding box center [144, 37] width 5 height 5
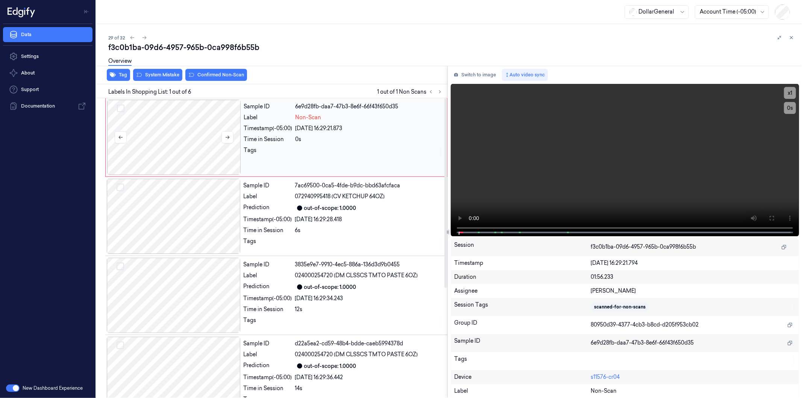
click at [184, 138] on div at bounding box center [174, 137] width 134 height 75
click at [119, 106] on button "Select row" at bounding box center [121, 109] width 8 height 8
click at [187, 121] on div at bounding box center [174, 137] width 134 height 75
click at [166, 72] on button "System Mistake" at bounding box center [157, 75] width 49 height 12
click at [145, 37] on icon at bounding box center [144, 37] width 5 height 5
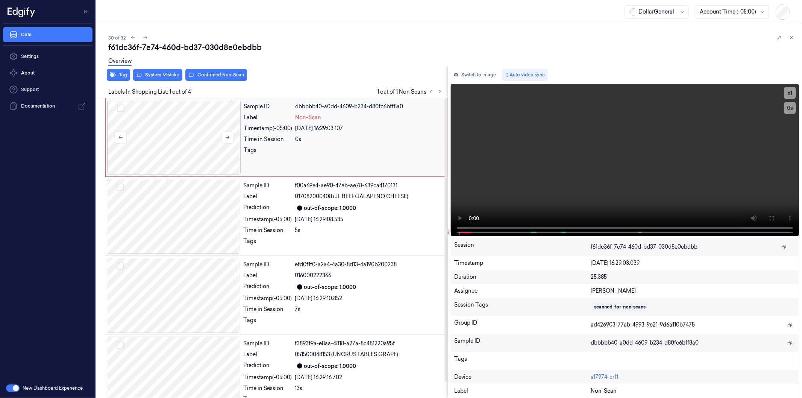
click at [185, 136] on div at bounding box center [174, 137] width 134 height 75
drag, startPoint x: 121, startPoint y: 107, endPoint x: 124, endPoint y: 115, distance: 9.2
click at [121, 107] on button "Select row" at bounding box center [121, 109] width 8 height 8
click at [180, 132] on div at bounding box center [174, 137] width 134 height 75
click at [164, 74] on button "System Mistake" at bounding box center [157, 75] width 49 height 12
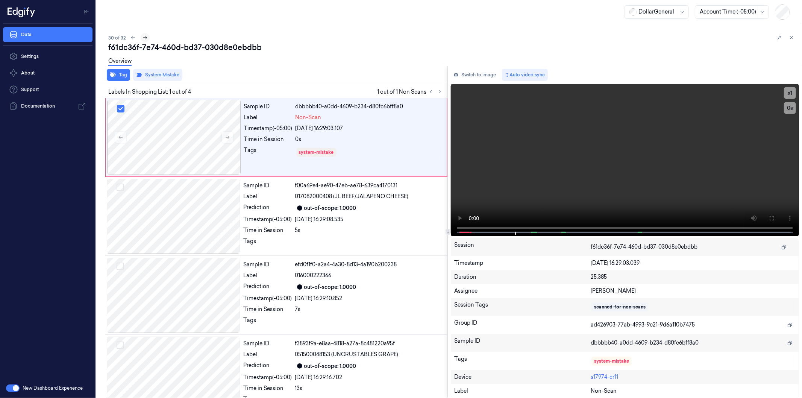
click at [144, 35] on icon at bounding box center [144, 37] width 5 height 5
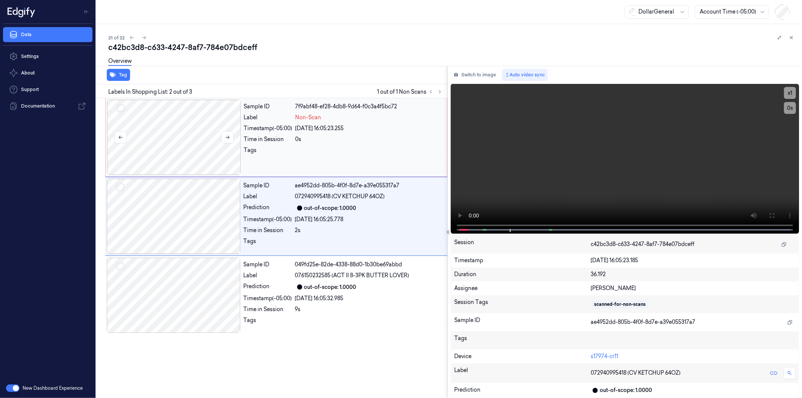
click at [186, 121] on div at bounding box center [174, 137] width 134 height 75
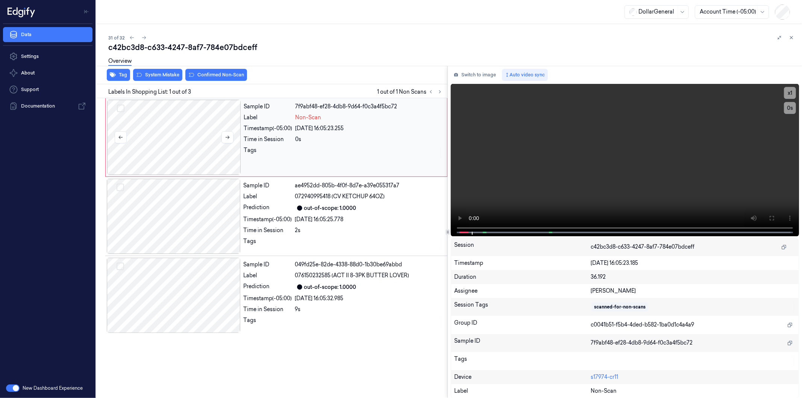
click at [118, 109] on button "Select row" at bounding box center [121, 109] width 8 height 8
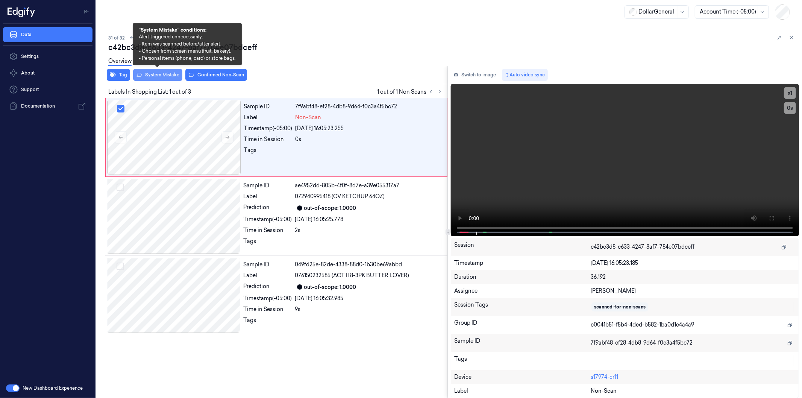
click at [157, 73] on button "System Mistake" at bounding box center [157, 75] width 49 height 12
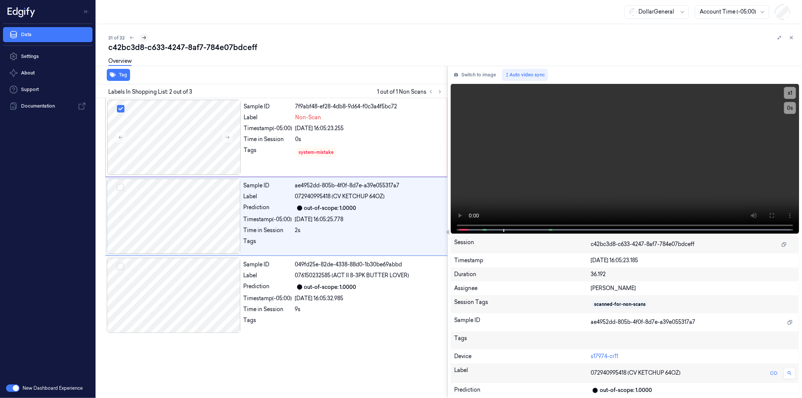
click at [145, 38] on icon at bounding box center [144, 37] width 4 height 3
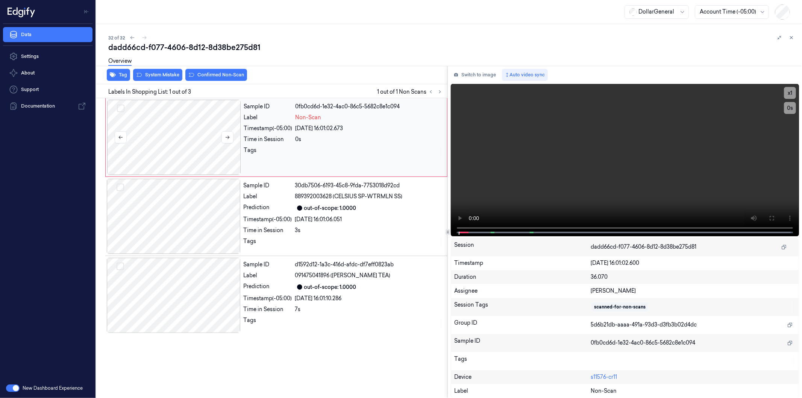
click at [178, 133] on div at bounding box center [174, 137] width 134 height 75
click at [121, 107] on button "Select row" at bounding box center [121, 109] width 8 height 8
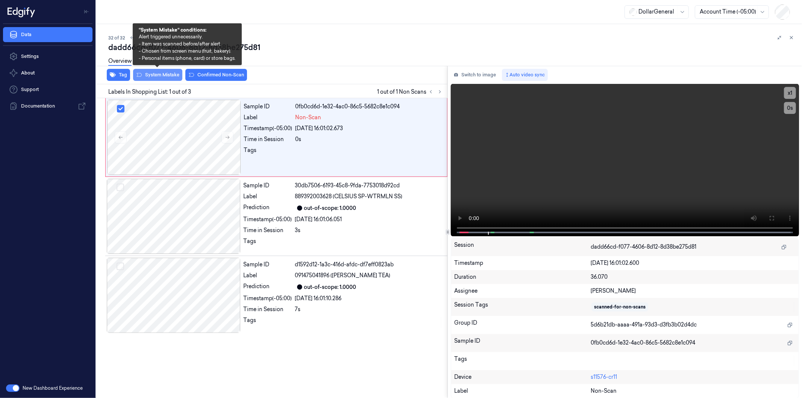
click at [165, 74] on button "System Mistake" at bounding box center [157, 75] width 49 height 12
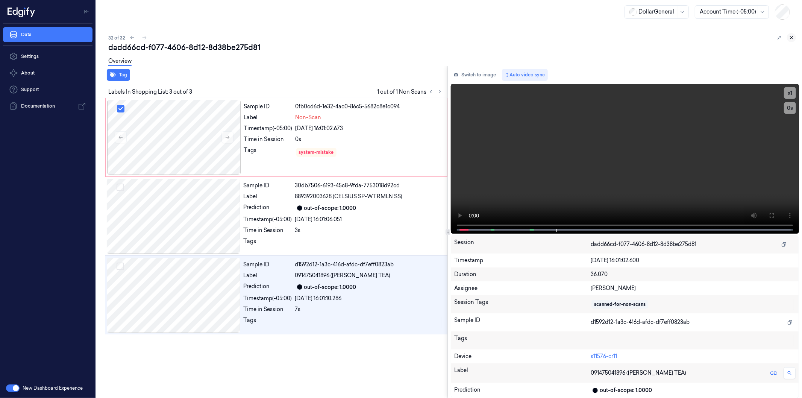
click at [788, 36] on button at bounding box center [791, 37] width 9 height 9
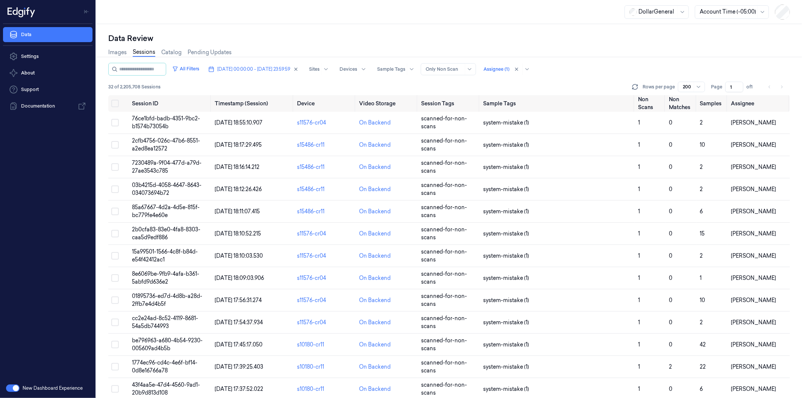
scroll to position [429, 0]
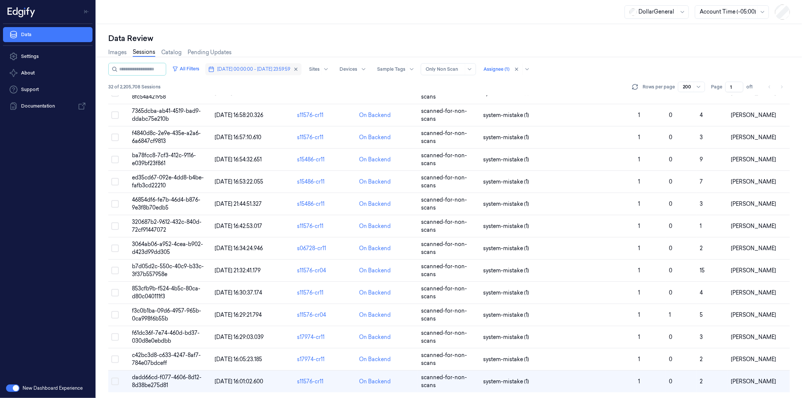
click at [256, 69] on span "22/09/2025 00:00:00 - 28/09/2025 23:59:59" at bounding box center [253, 69] width 73 height 7
click at [298, 69] on icon "button" at bounding box center [295, 69] width 5 height 5
